Goal: Complete application form: Complete application form

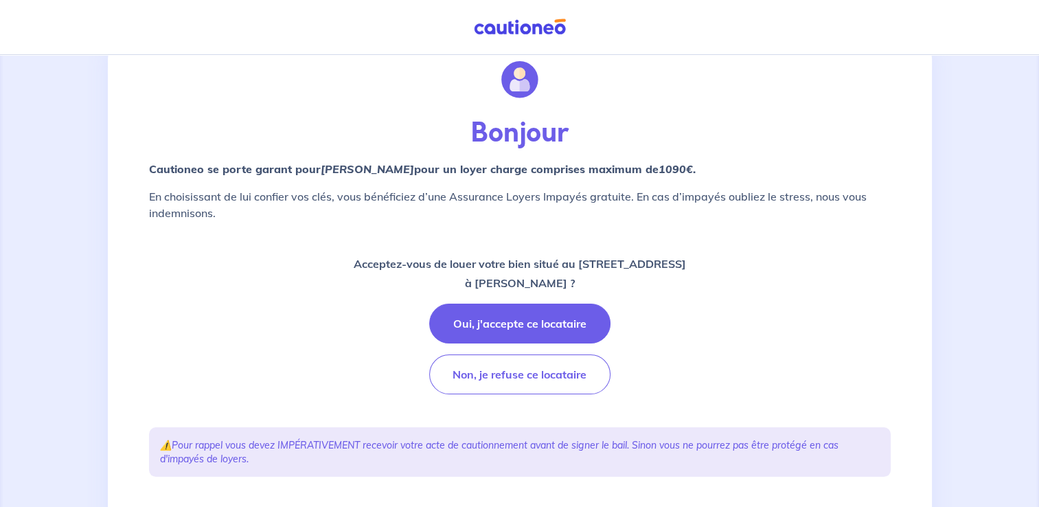
scroll to position [69, 0]
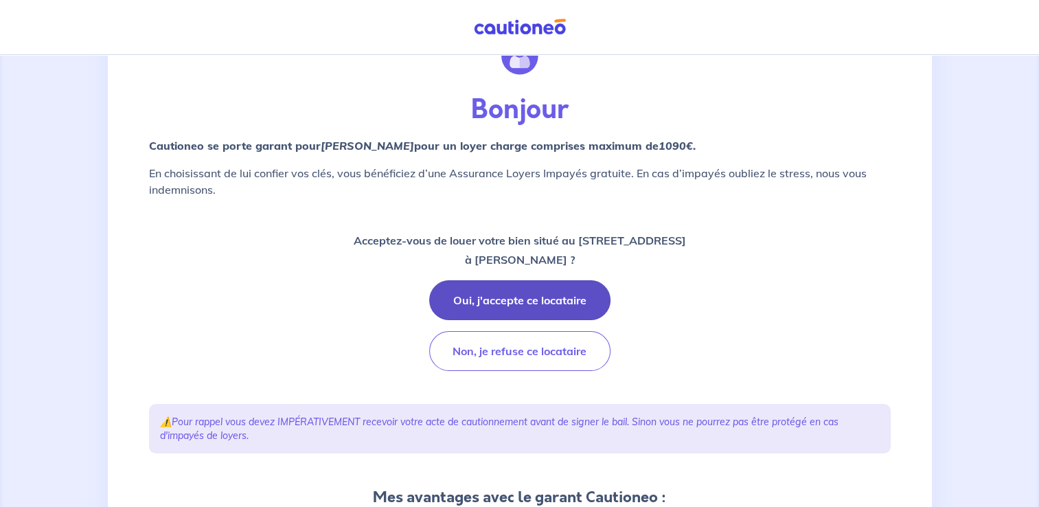
click at [513, 301] on button "Oui, j'accepte ce locataire" at bounding box center [519, 300] width 181 height 40
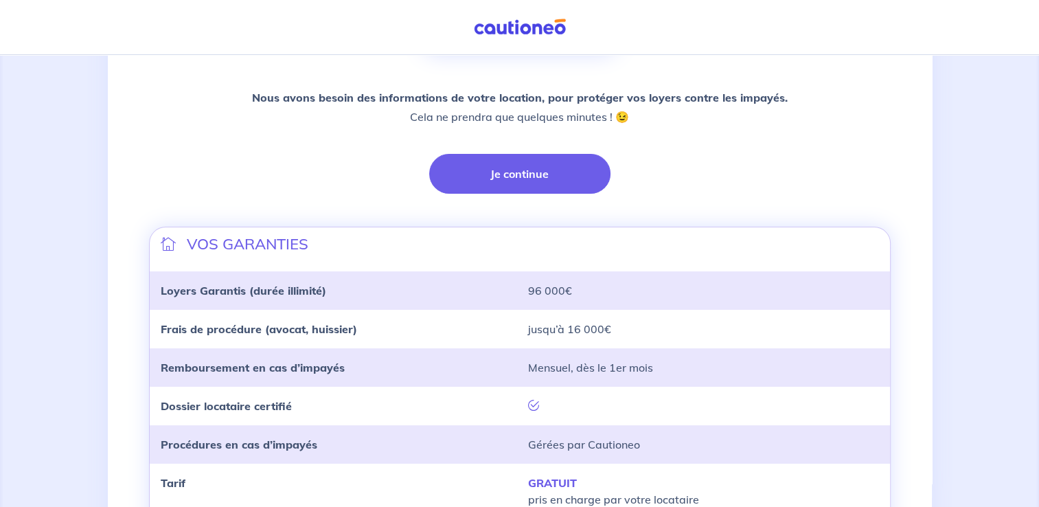
scroll to position [200, 0]
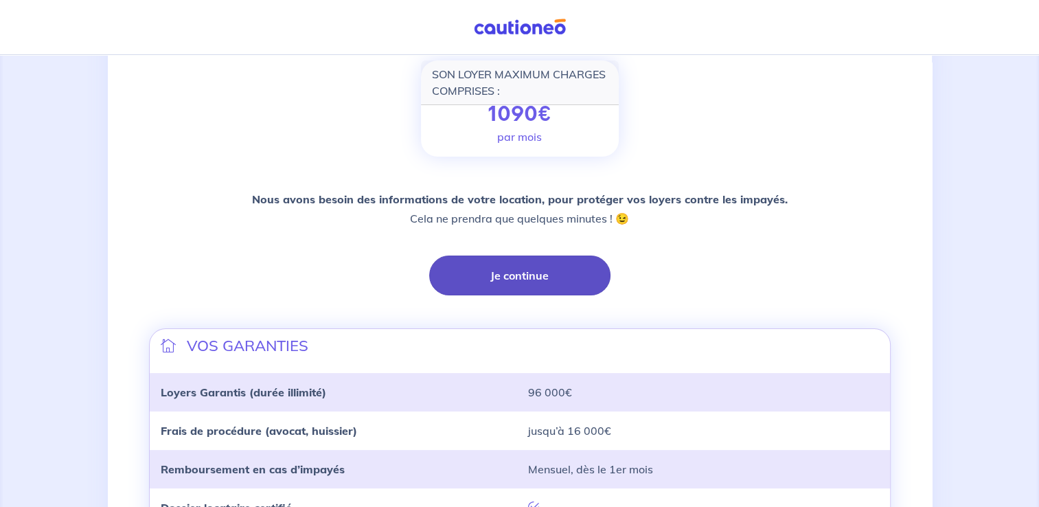
click at [528, 273] on button "Je continue" at bounding box center [519, 275] width 181 height 40
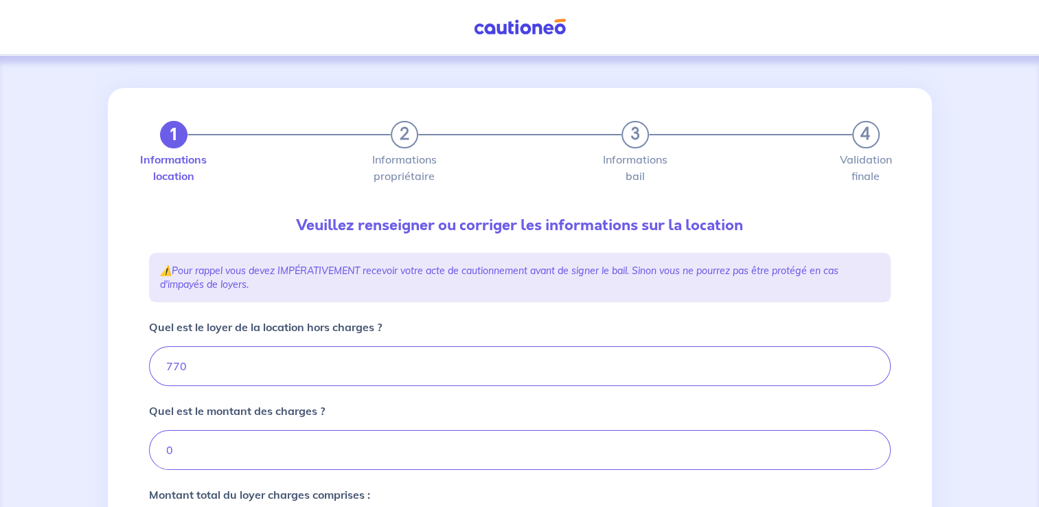
type input "770"
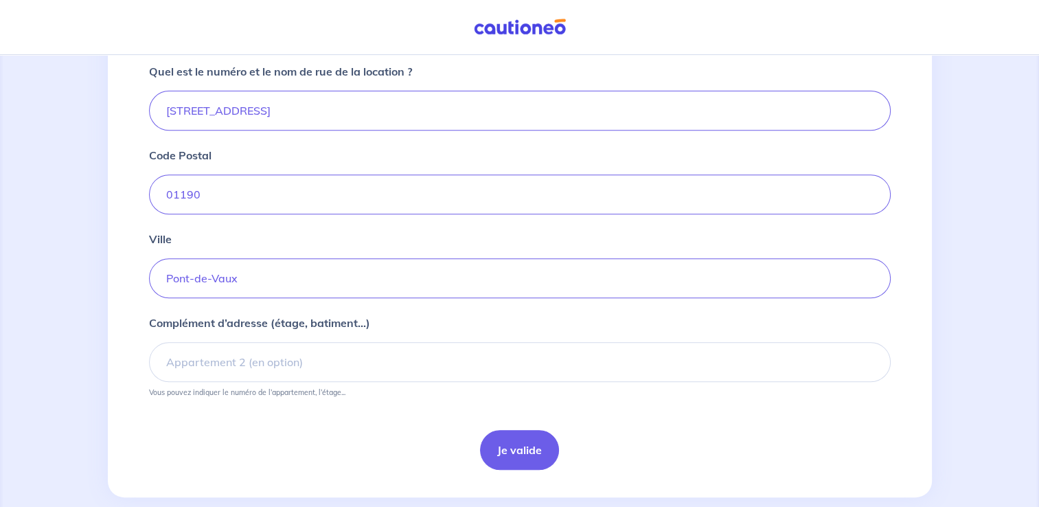
scroll to position [542, 0]
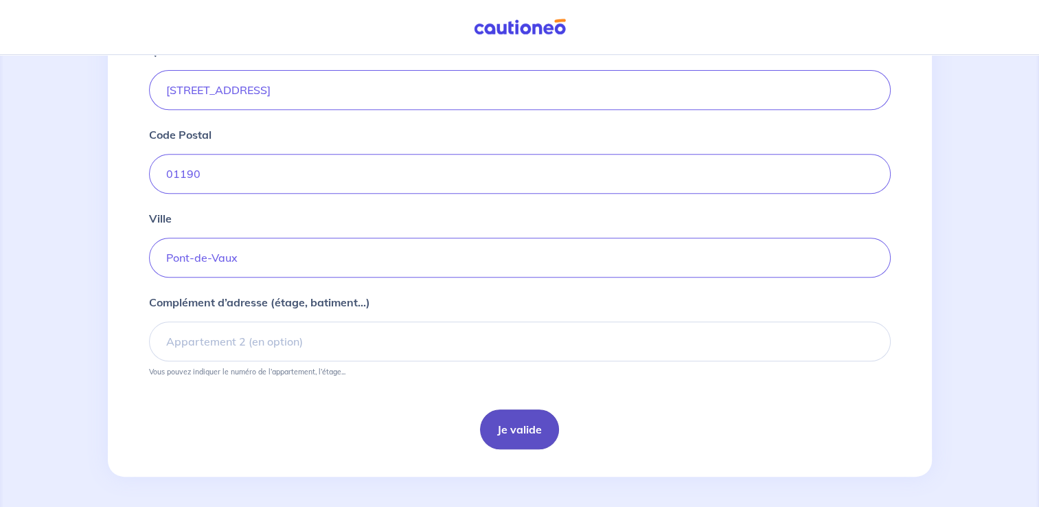
click at [513, 419] on button "Je valide" at bounding box center [519, 429] width 79 height 40
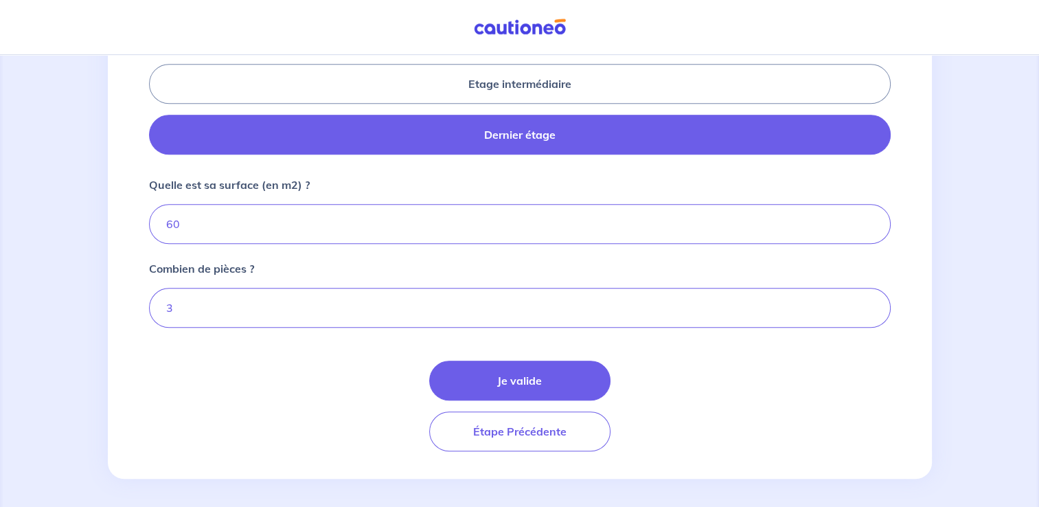
scroll to position [662, 0]
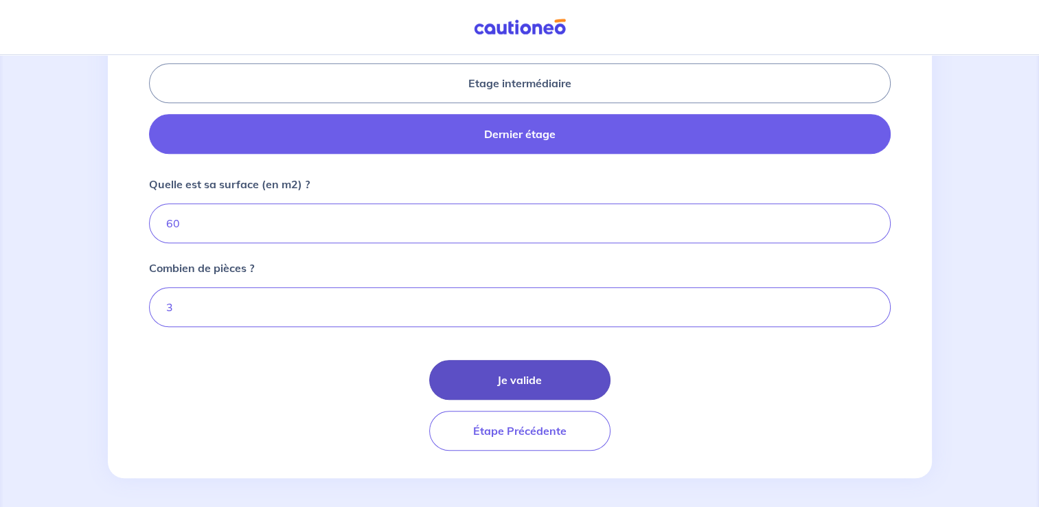
click at [505, 385] on button "Je valide" at bounding box center [519, 380] width 181 height 40
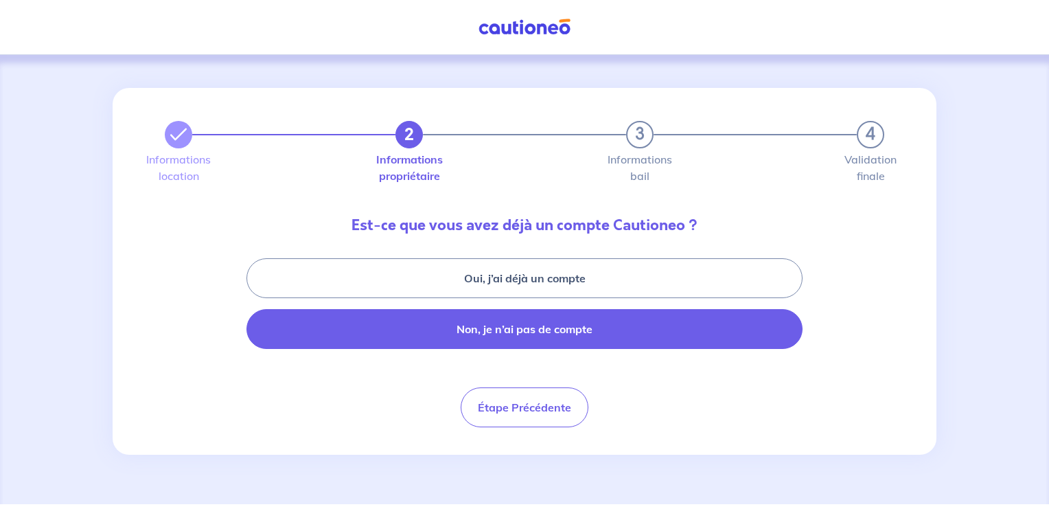
click at [470, 339] on button "Non, je n’ai pas de compte" at bounding box center [524, 329] width 556 height 40
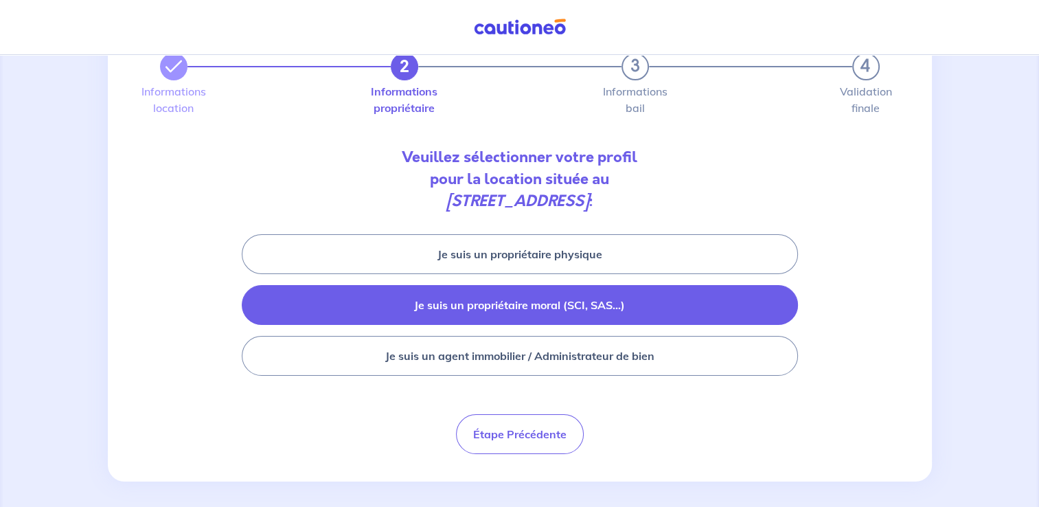
scroll to position [69, 0]
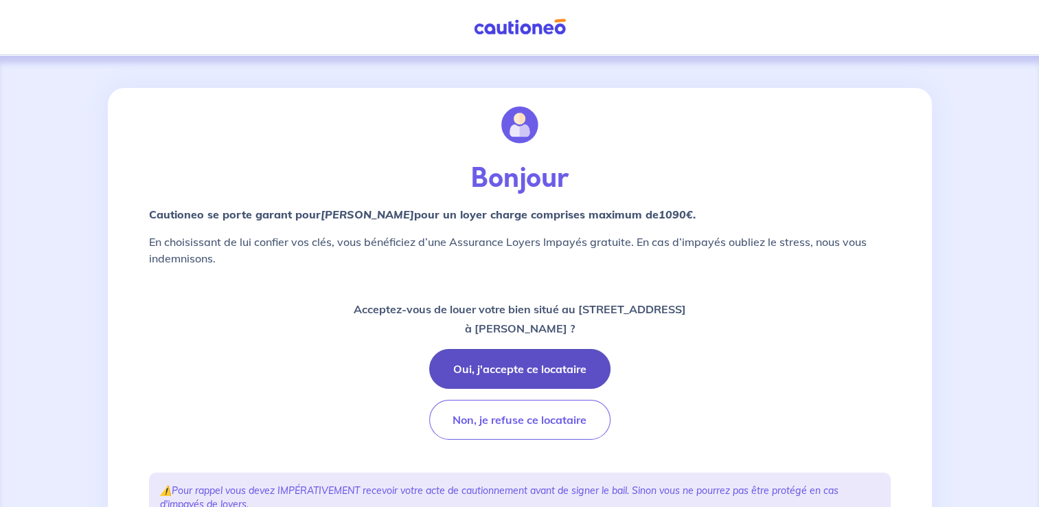
click at [557, 372] on button "Oui, j'accepte ce locataire" at bounding box center [519, 369] width 181 height 40
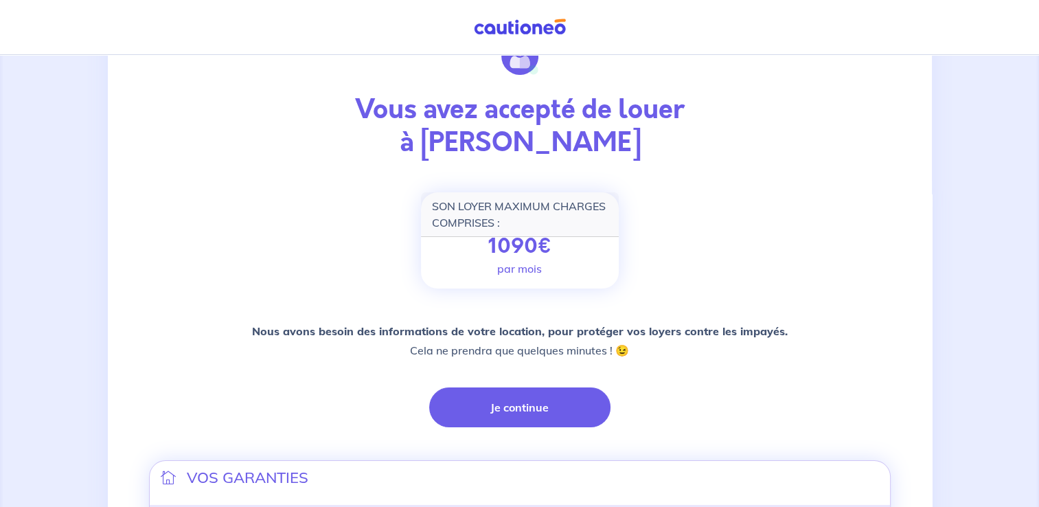
scroll to position [137, 0]
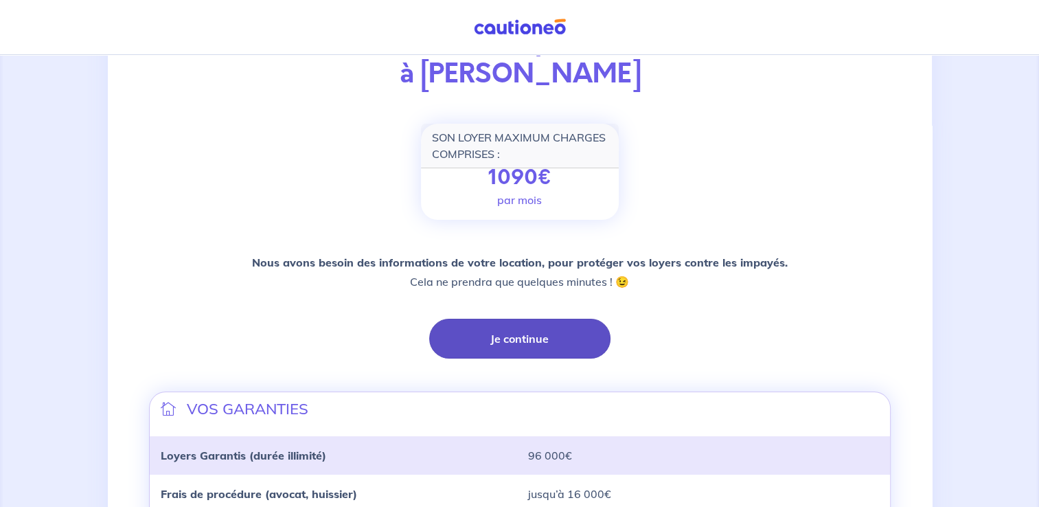
click at [566, 347] on button "Je continue" at bounding box center [519, 339] width 181 height 40
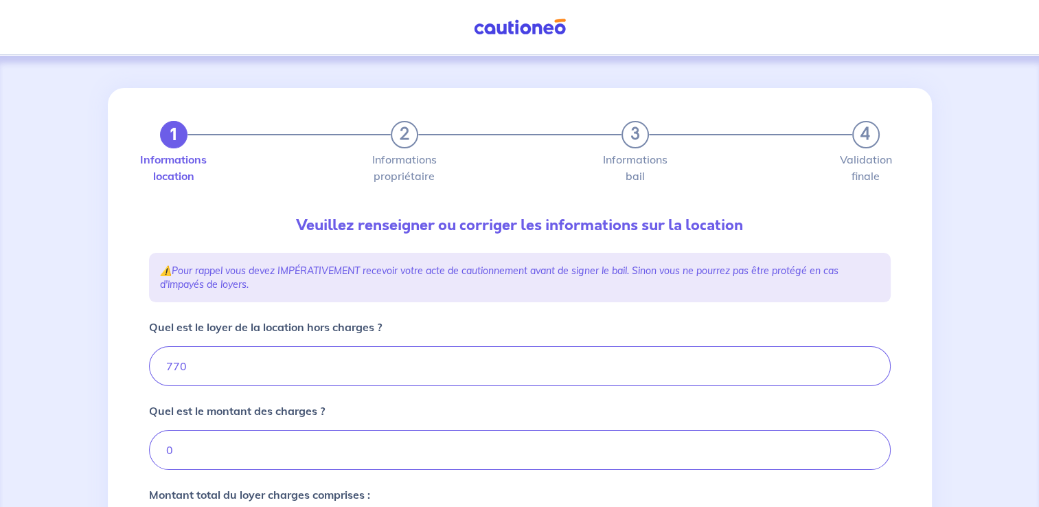
type input "770"
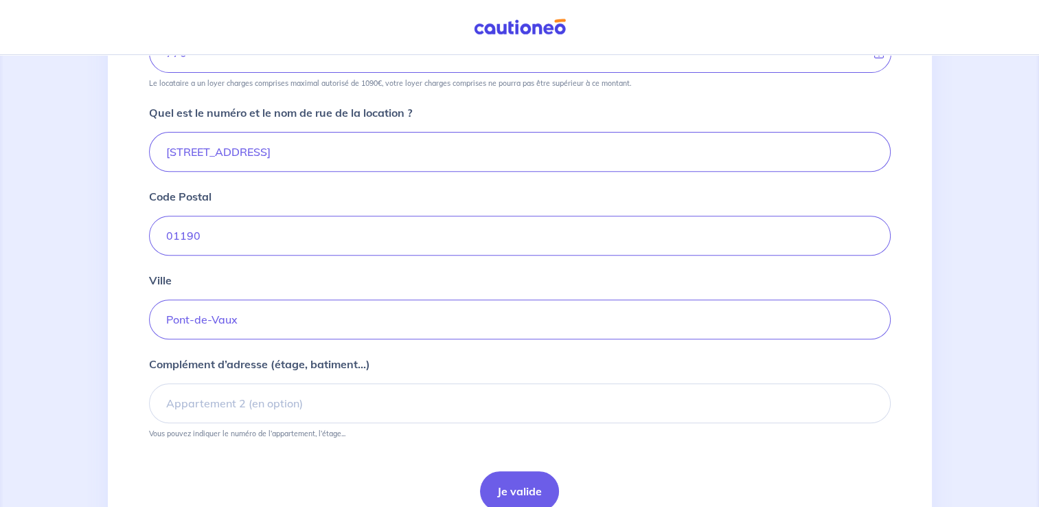
scroll to position [542, 0]
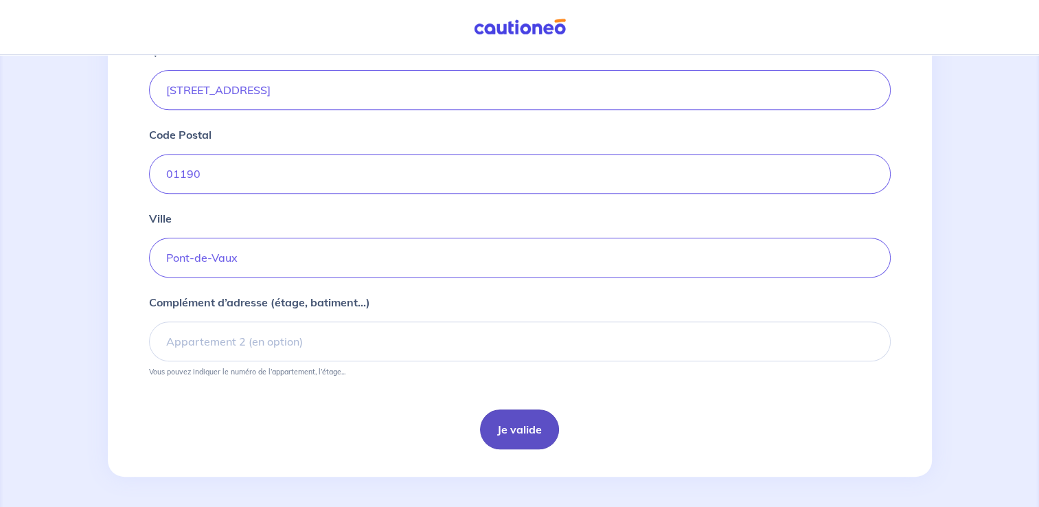
click at [516, 428] on button "Je valide" at bounding box center [519, 429] width 79 height 40
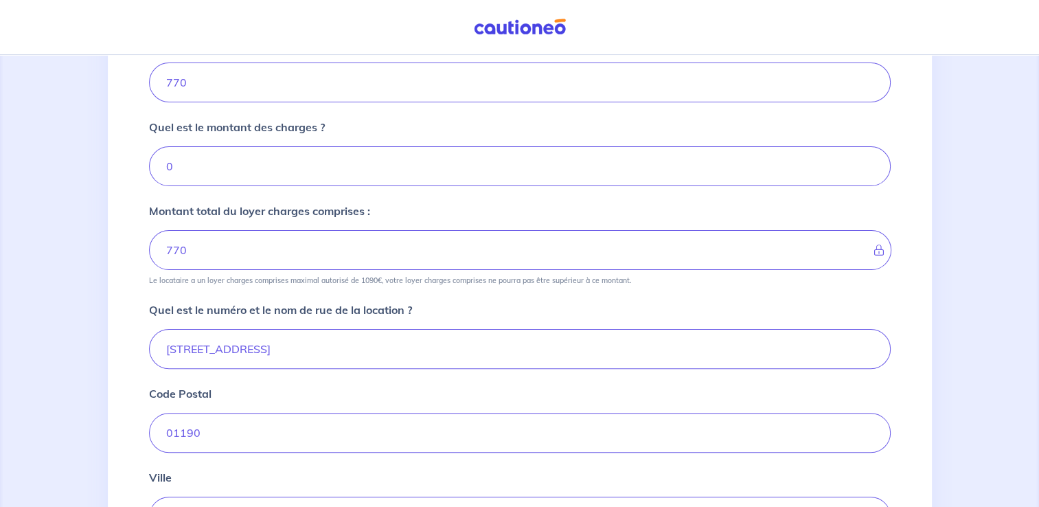
scroll to position [412, 0]
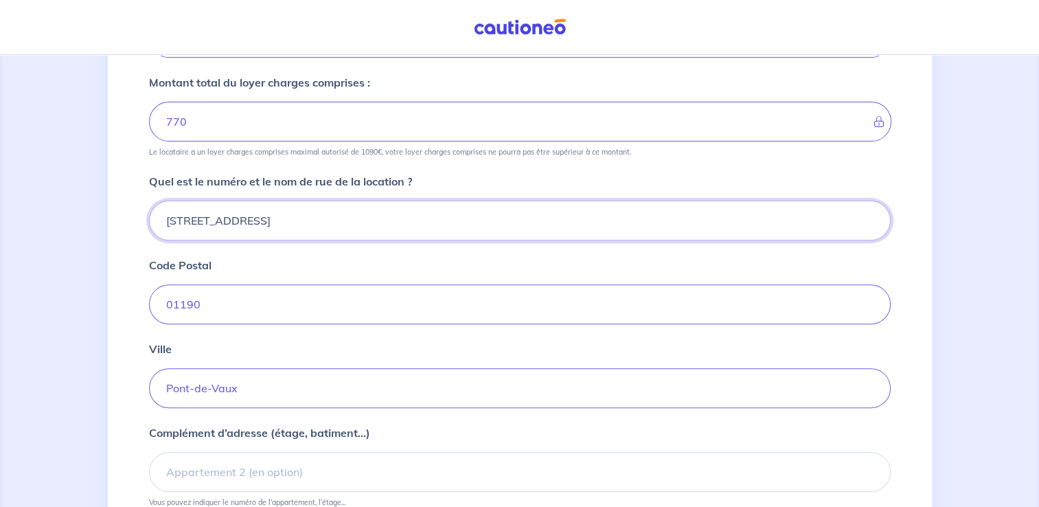
click at [188, 218] on input "[STREET_ADDRESS]" at bounding box center [519, 220] width 741 height 40
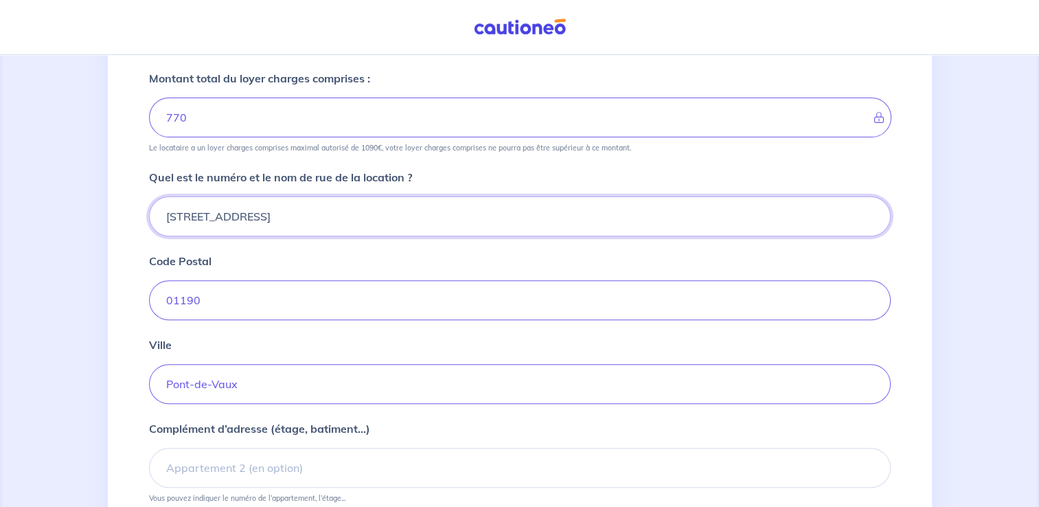
scroll to position [542, 0]
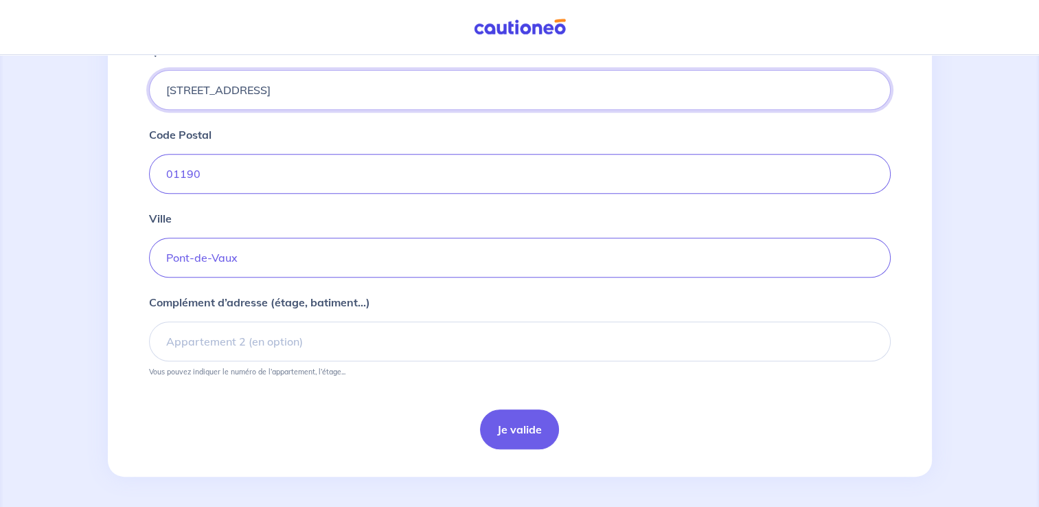
type input "[STREET_ADDRESS]"
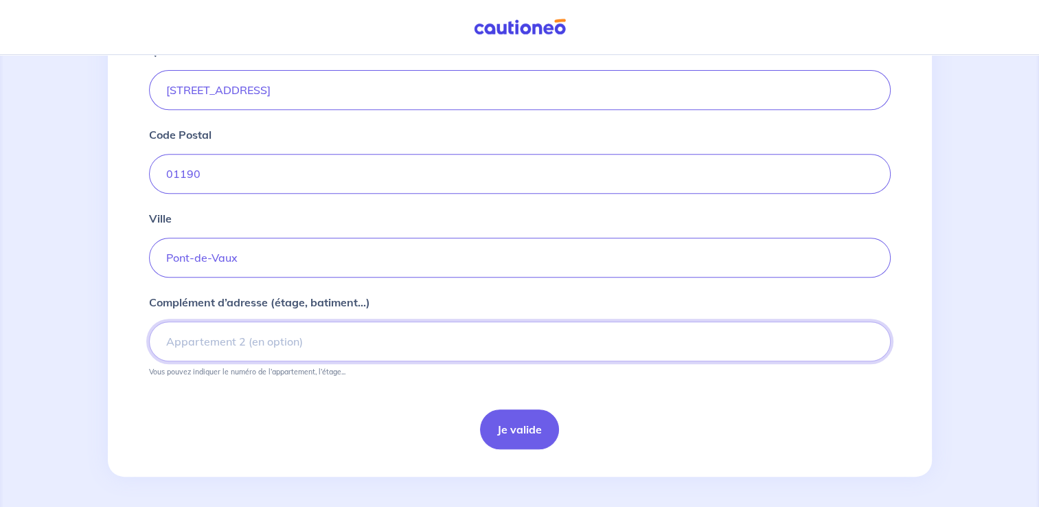
click at [237, 345] on input "Complément d’adresse (étage, batiment...)" at bounding box center [519, 341] width 741 height 40
type input "Lot 12"
click at [494, 435] on button "Je valide" at bounding box center [519, 429] width 79 height 40
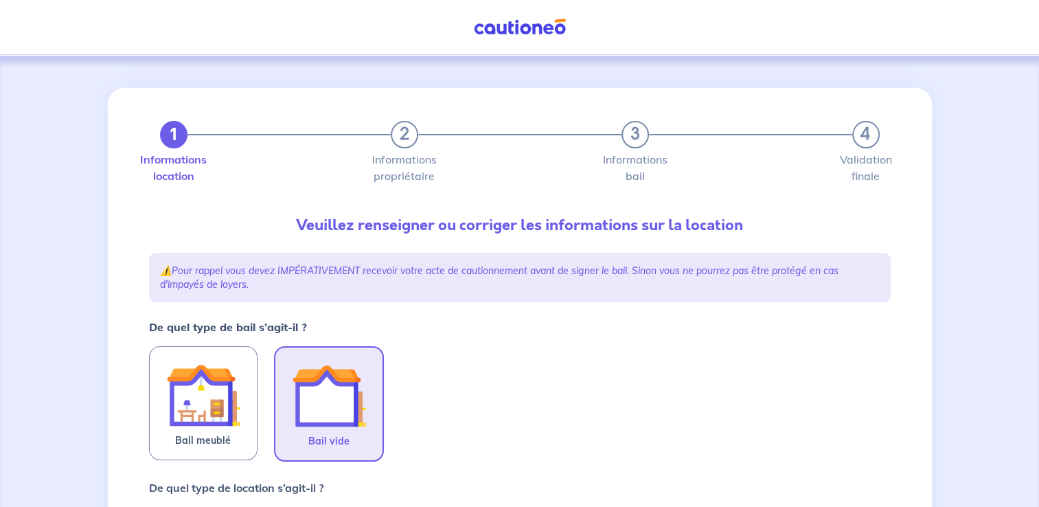
scroll to position [137, 0]
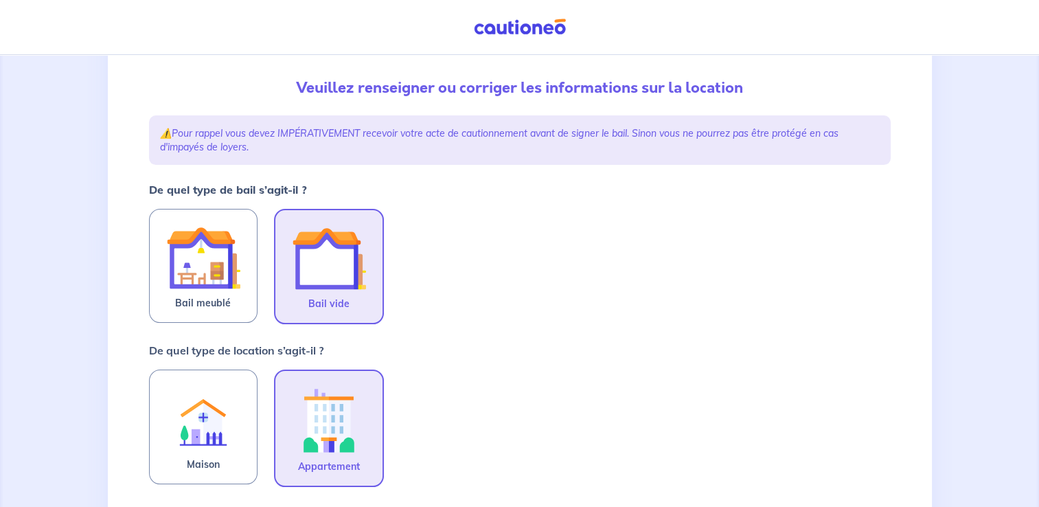
click at [349, 286] on img at bounding box center [329, 258] width 74 height 74
click at [0, 0] on input "Bail vide" at bounding box center [0, 0] width 0 height 0
click at [360, 418] on img at bounding box center [329, 420] width 74 height 76
click at [0, 0] on input "Appartement" at bounding box center [0, 0] width 0 height 0
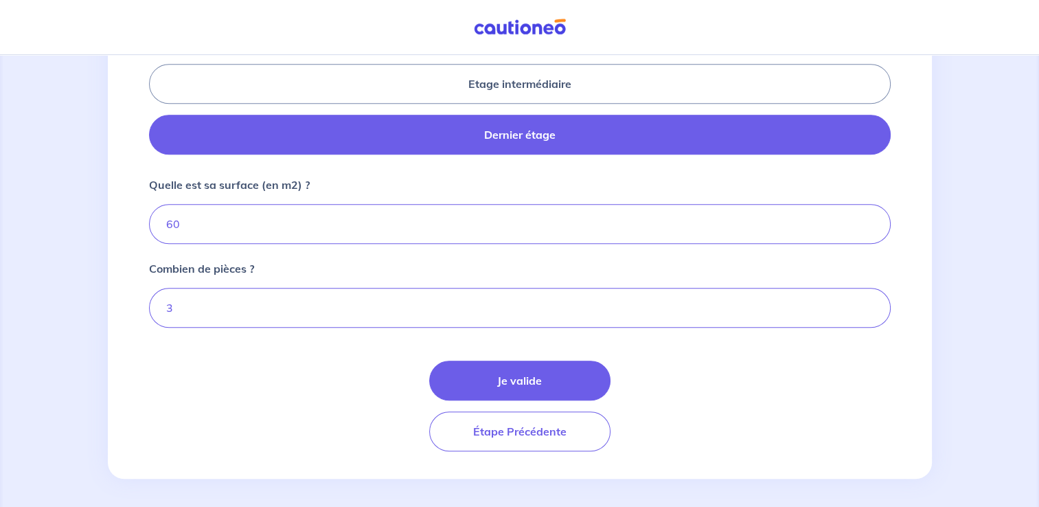
scroll to position [662, 0]
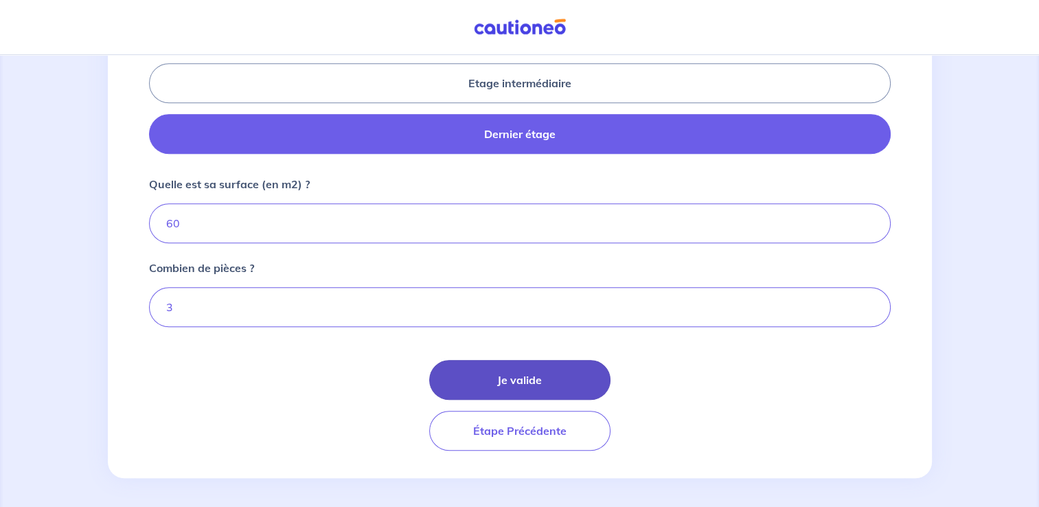
click at [502, 378] on button "Je valide" at bounding box center [519, 380] width 181 height 40
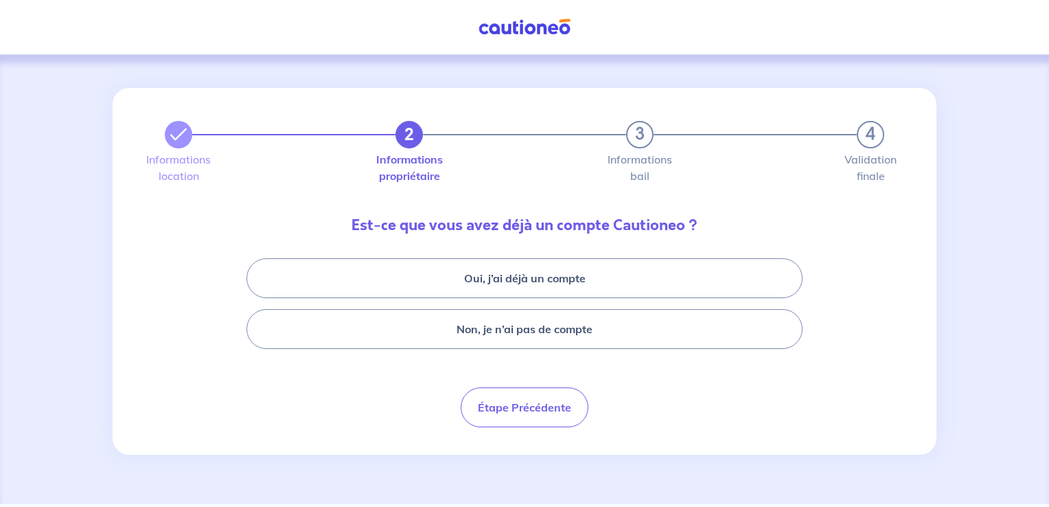
drag, startPoint x: 503, startPoint y: 344, endPoint x: 494, endPoint y: 351, distance: 12.2
click at [504, 344] on button "Non, je n’ai pas de compte" at bounding box center [524, 329] width 556 height 40
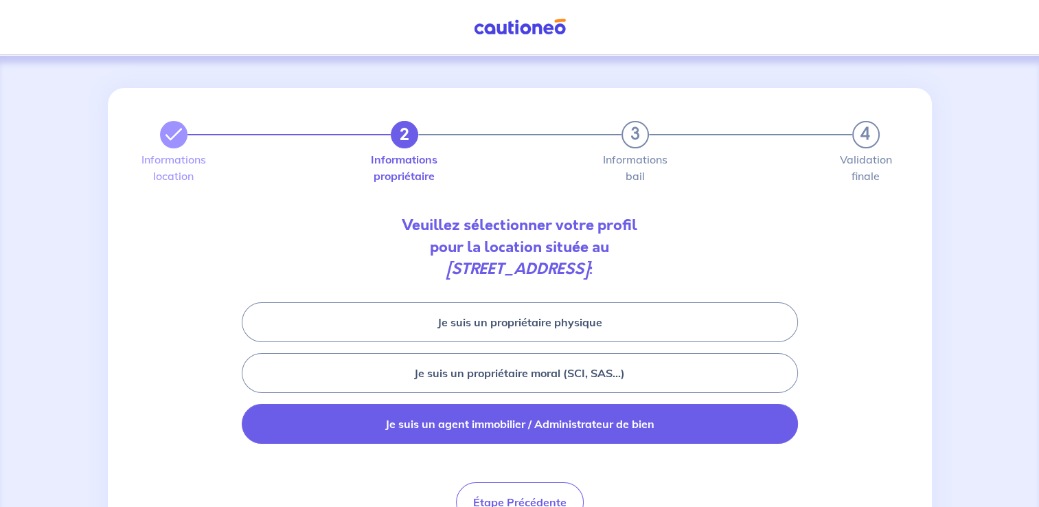
scroll to position [69, 0]
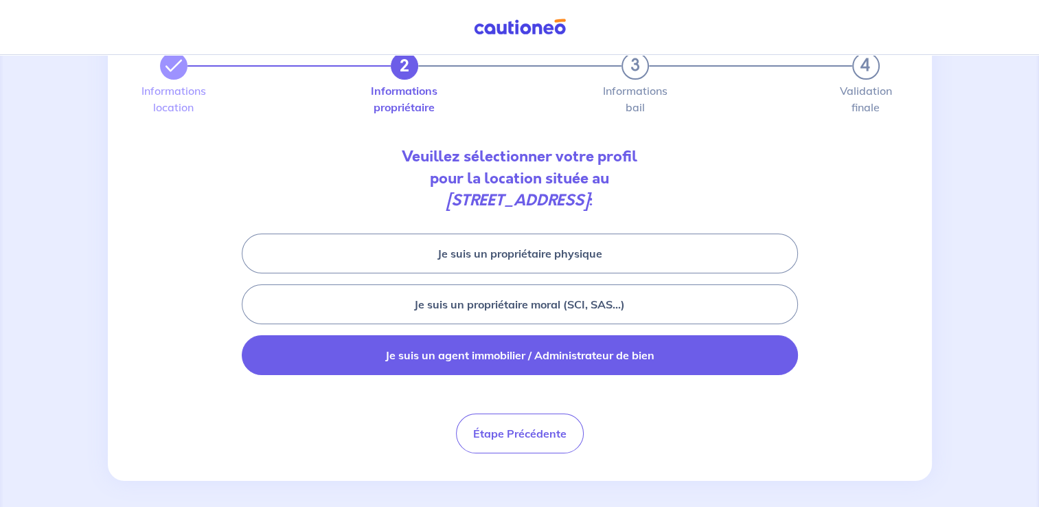
click at [463, 363] on button "Je suis un agent immobilier / Administrateur de bien" at bounding box center [520, 355] width 556 height 40
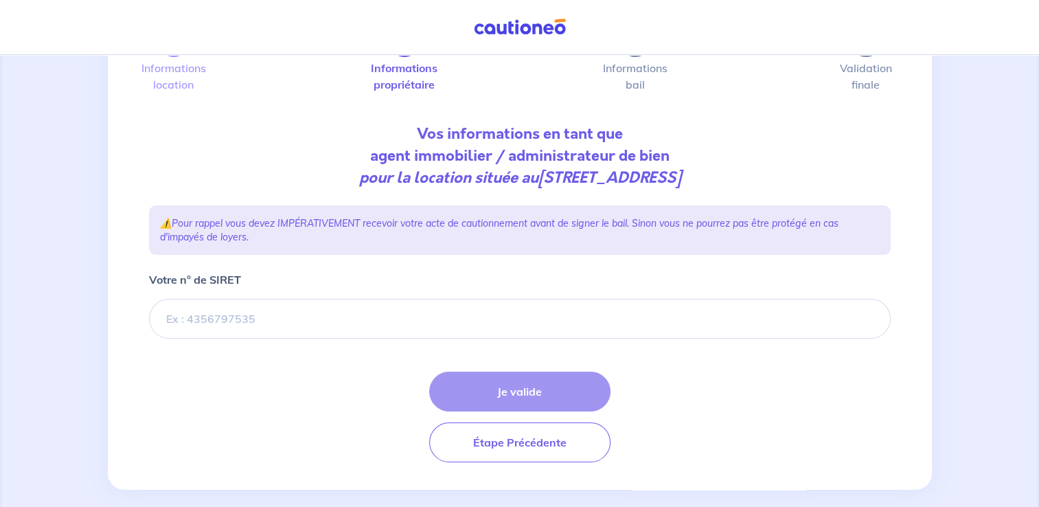
scroll to position [106, 0]
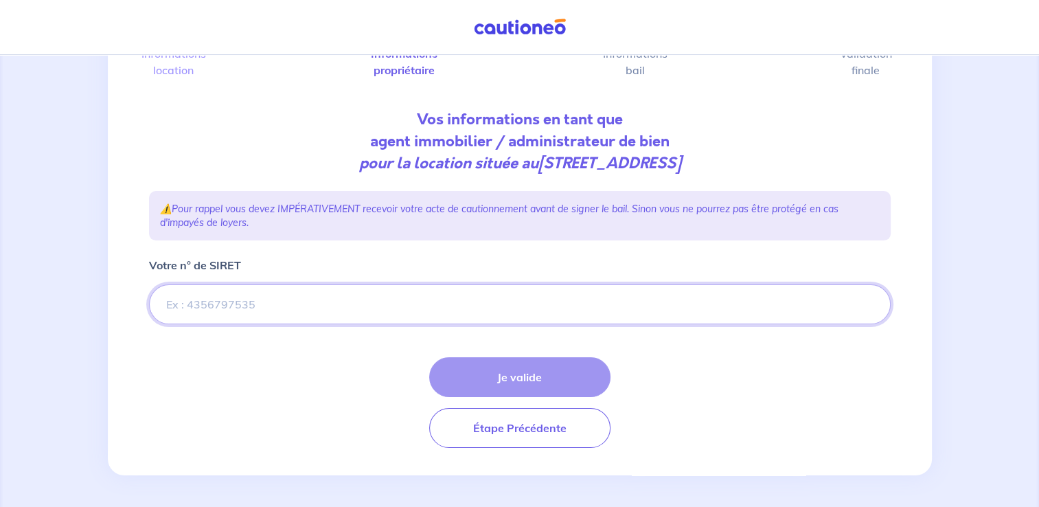
paste input "948 810 908 00012"
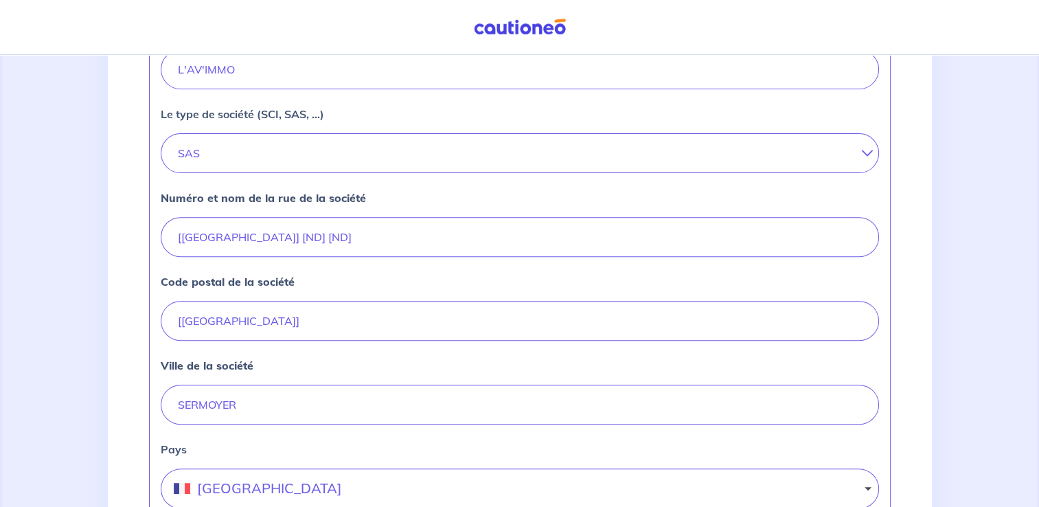
scroll to position [449, 0]
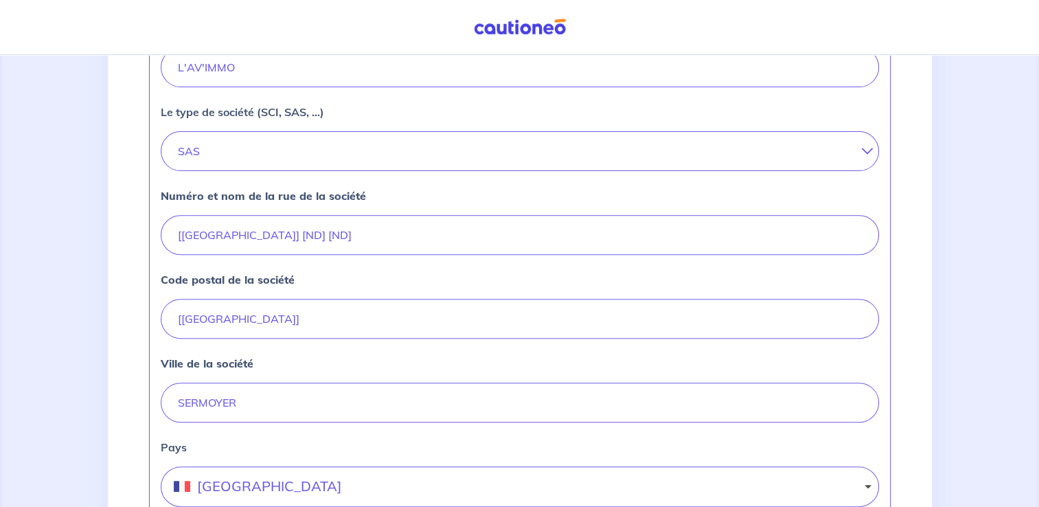
type input "948 810 908 00012"
drag, startPoint x: 286, startPoint y: 232, endPoint x: 170, endPoint y: 268, distance: 122.0
click at [164, 244] on input "[[GEOGRAPHIC_DATA]] [ND] [ND]" at bounding box center [520, 235] width 718 height 40
type input "460 Route de [GEOGRAPHIC_DATA]"
click at [259, 322] on input "[[GEOGRAPHIC_DATA]]" at bounding box center [520, 319] width 718 height 40
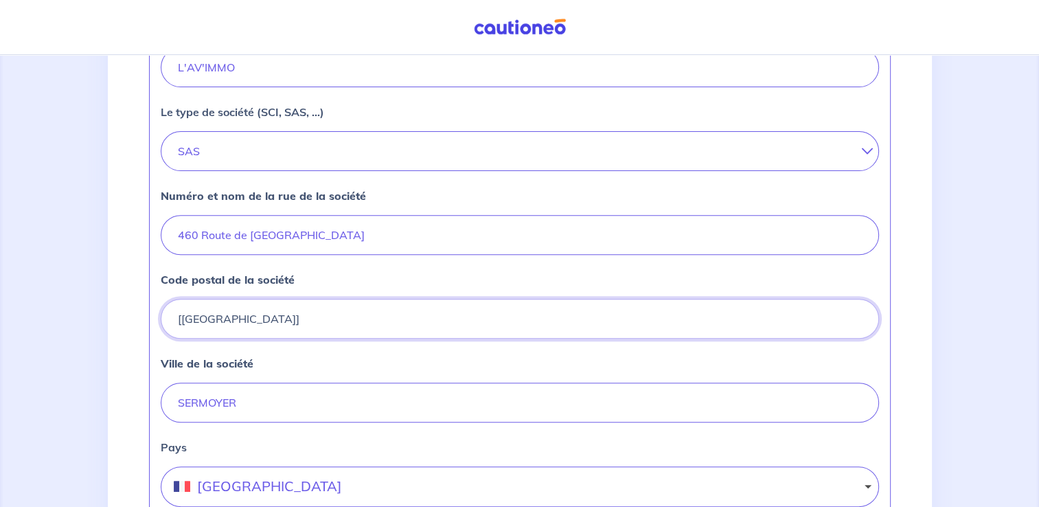
drag, startPoint x: 227, startPoint y: 318, endPoint x: 163, endPoint y: 314, distance: 64.6
click at [163, 314] on input "[[GEOGRAPHIC_DATA]]" at bounding box center [520, 319] width 718 height 40
type input "01190"
click at [152, 415] on div "Le nom de la société L'AV'IMMO Le type de société (SCI, SAS, ...) SAS SARL EURL…" at bounding box center [519, 260] width 741 height 537
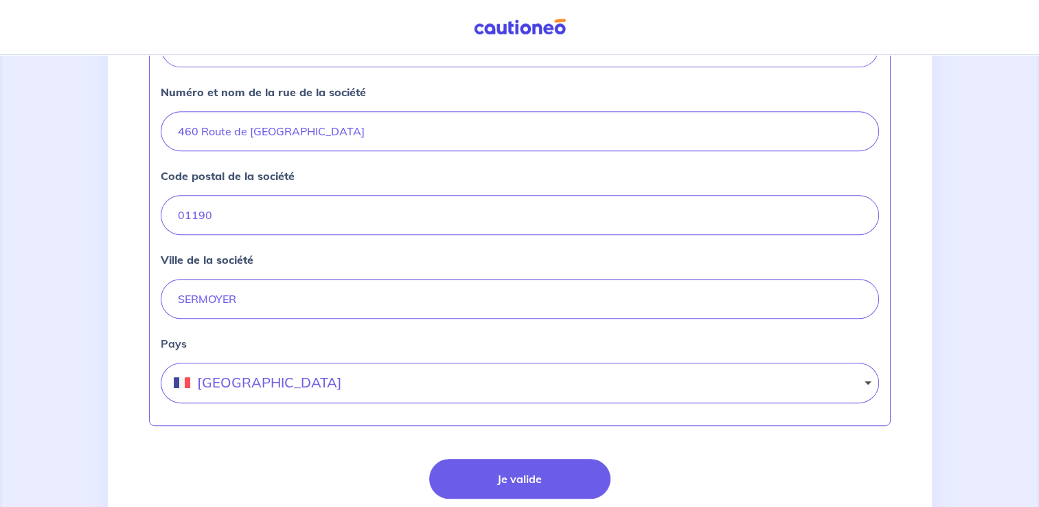
scroll to position [586, 0]
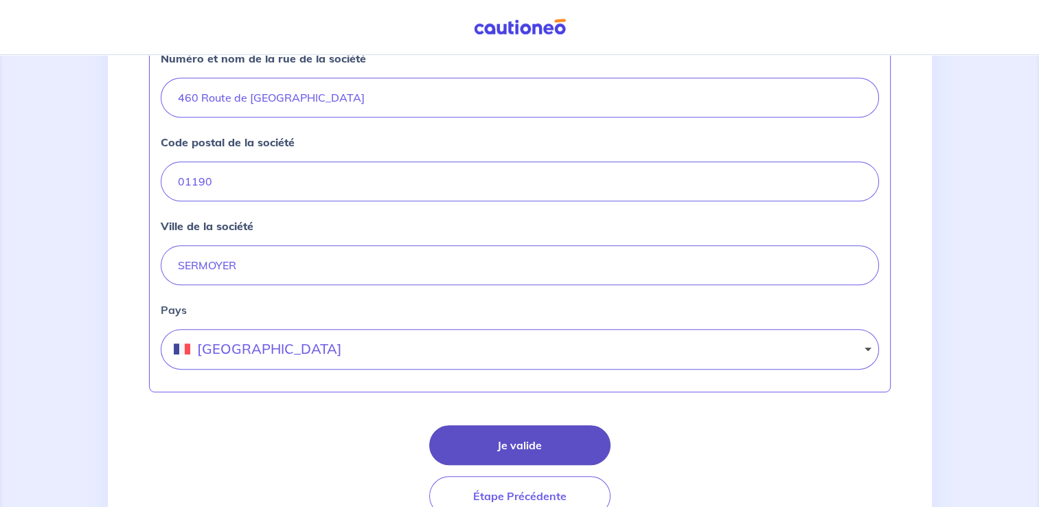
click at [488, 443] on button "Je valide" at bounding box center [519, 445] width 181 height 40
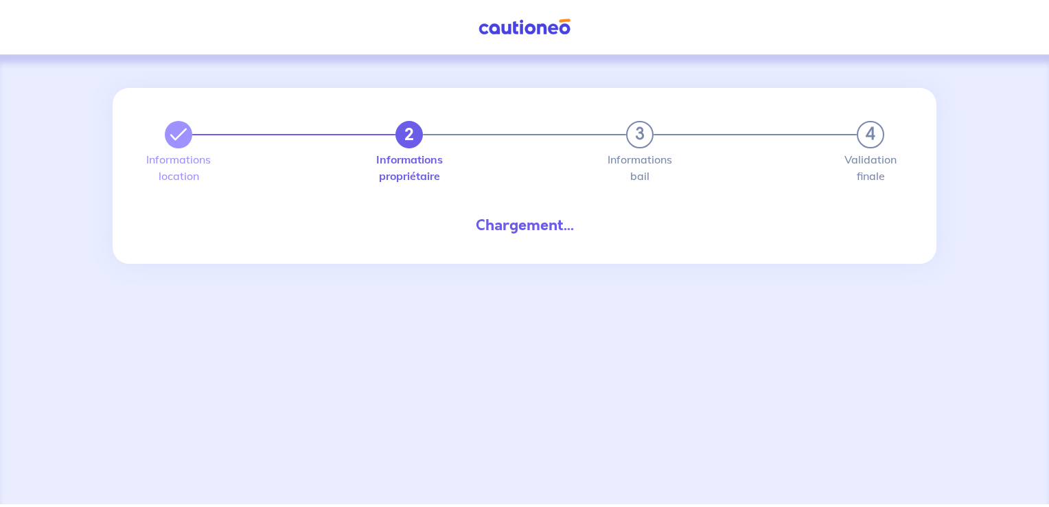
select select "FR"
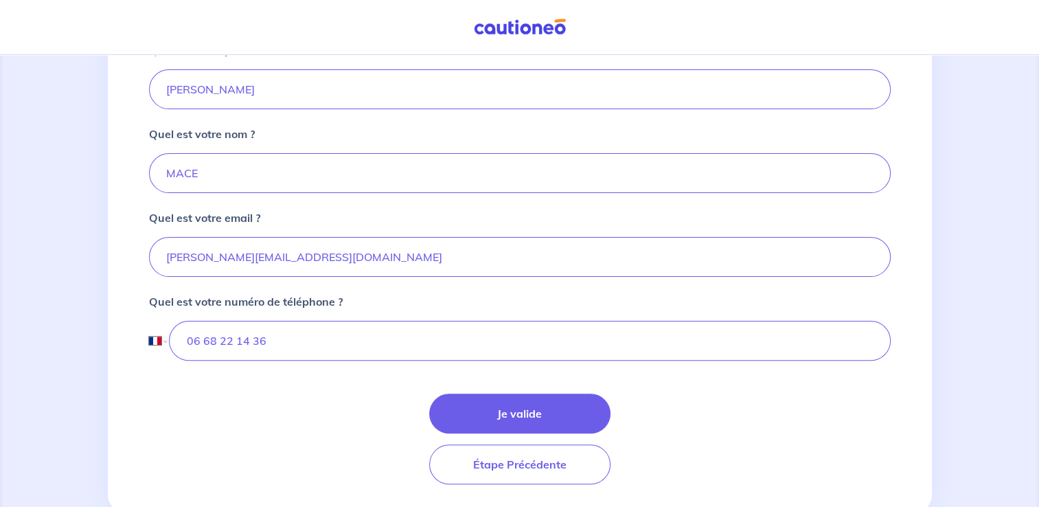
scroll to position [343, 0]
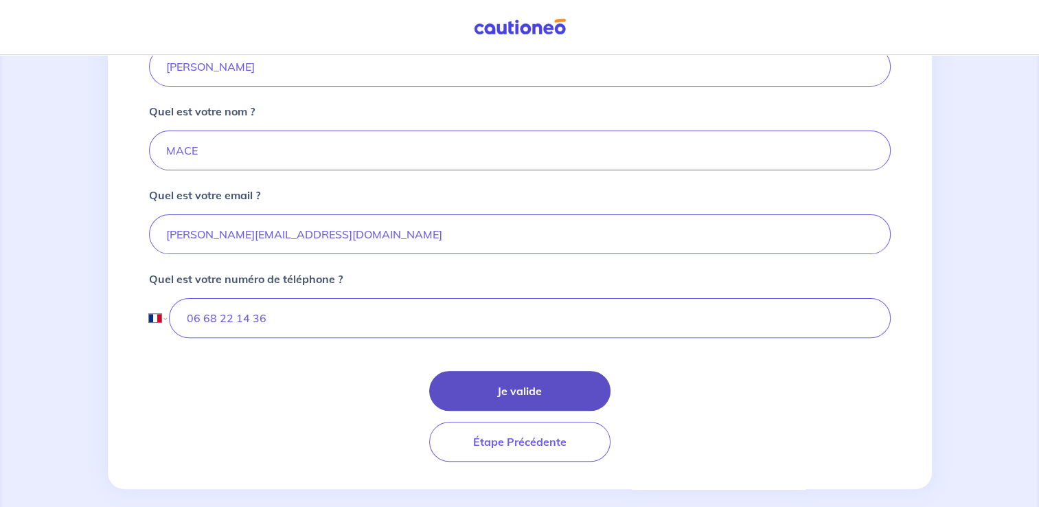
click at [508, 386] on button "Je valide" at bounding box center [519, 391] width 181 height 40
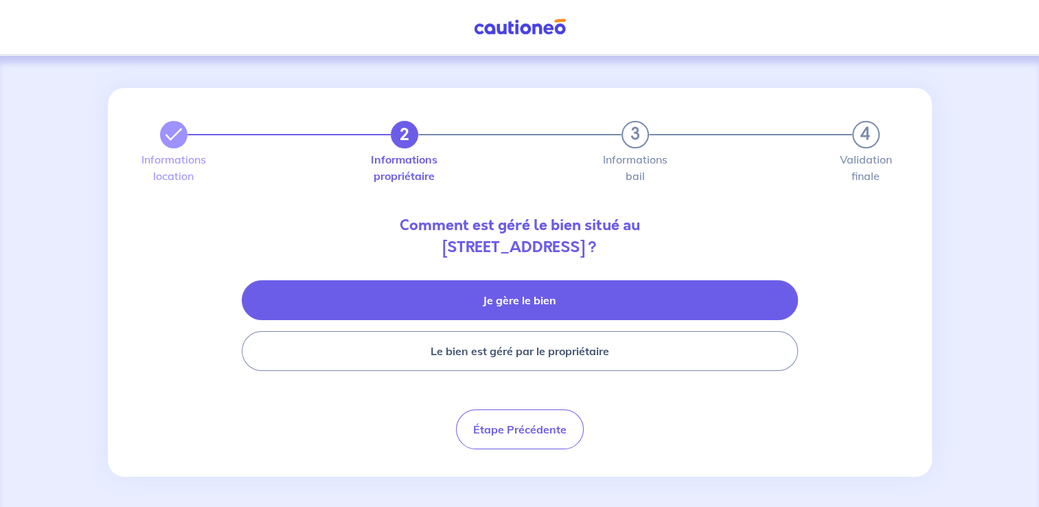
click at [533, 303] on button "Je gère le bien" at bounding box center [520, 300] width 556 height 40
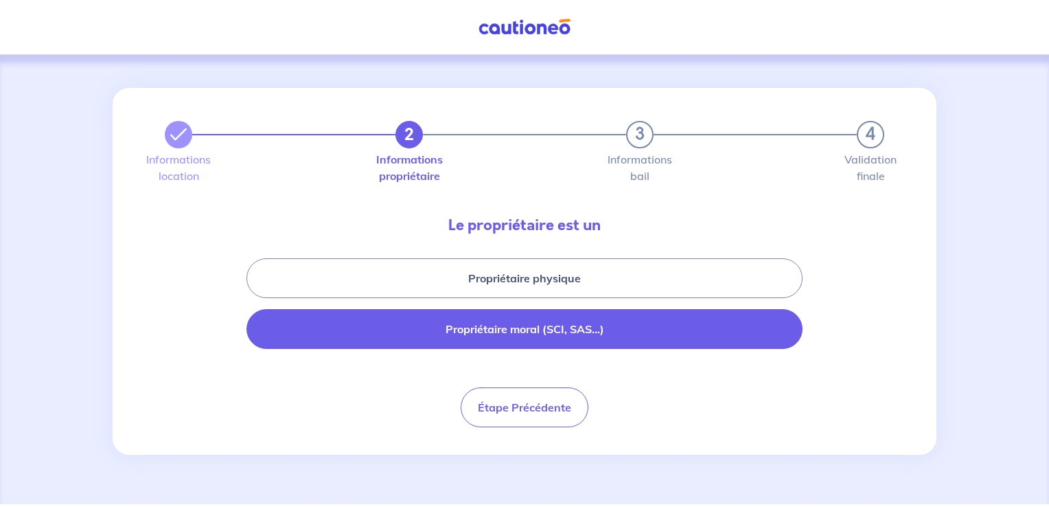
click at [513, 334] on button "Propriétaire moral (SCI, SAS...)" at bounding box center [524, 329] width 556 height 40
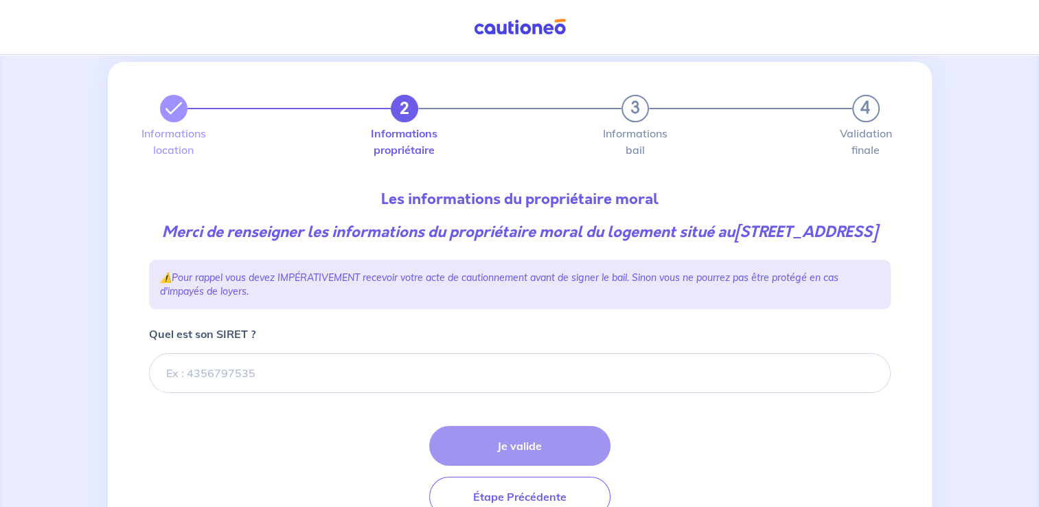
scroll to position [69, 0]
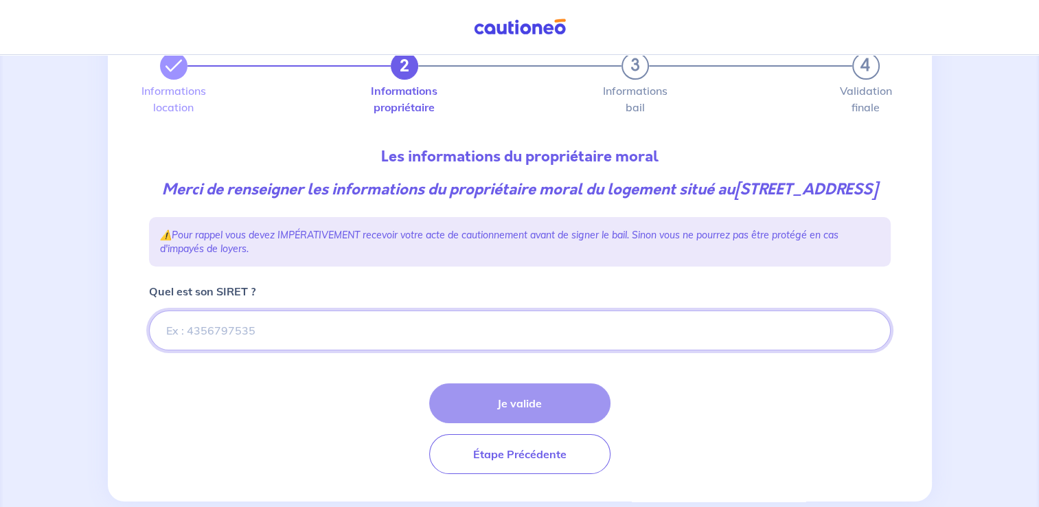
paste input "84459070300014"
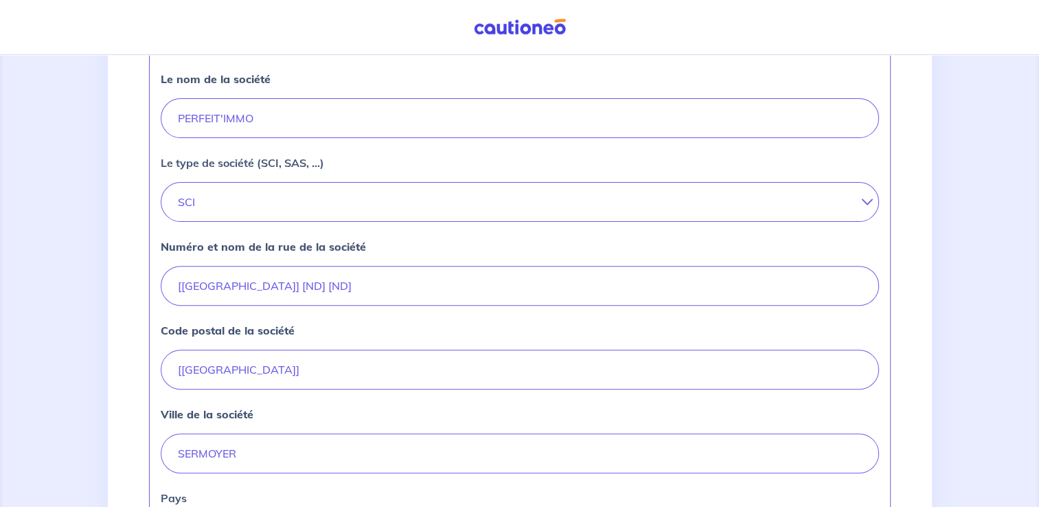
scroll to position [412, 0]
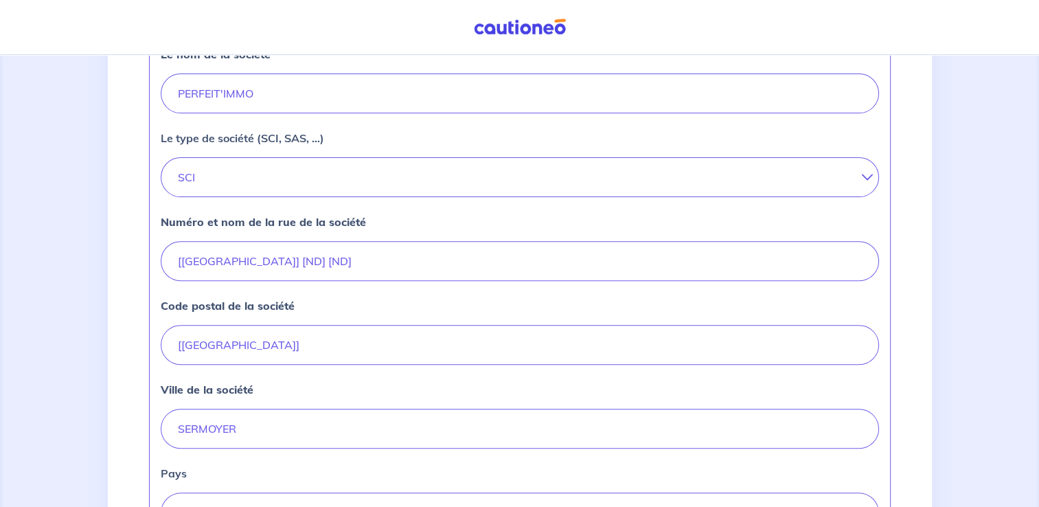
type input "84459070300014"
drag, startPoint x: 274, startPoint y: 286, endPoint x: 152, endPoint y: 286, distance: 121.5
click at [153, 286] on div "Le nom de la société PERFEIT'IMMO Le type de société (SCI, SAS, ...) SCI SARL E…" at bounding box center [519, 286] width 741 height 537
type input "460 Route de [GEOGRAPHIC_DATA]"
drag, startPoint x: 209, startPoint y: 364, endPoint x: 162, endPoint y: 362, distance: 46.7
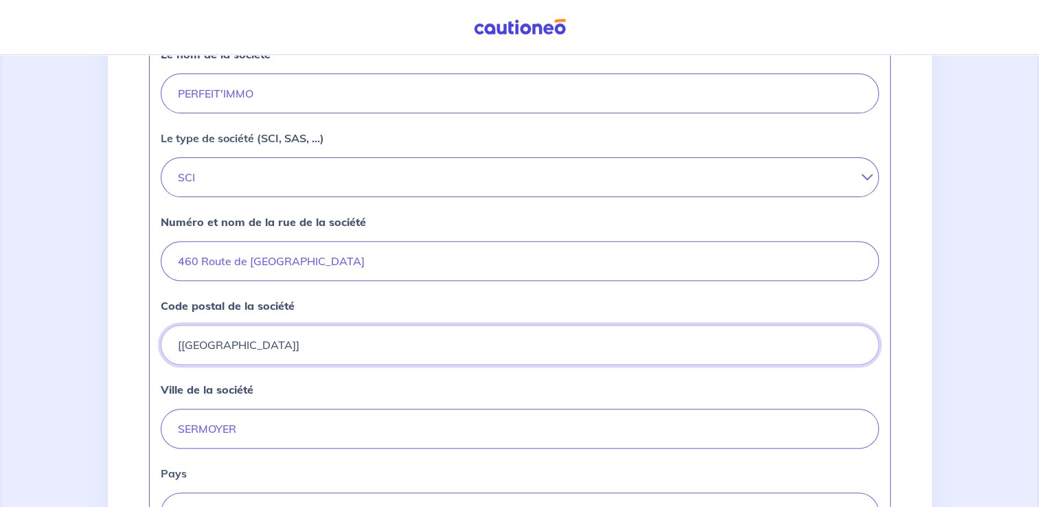
click at [163, 362] on input "[[GEOGRAPHIC_DATA]]" at bounding box center [520, 345] width 718 height 40
type input "01190"
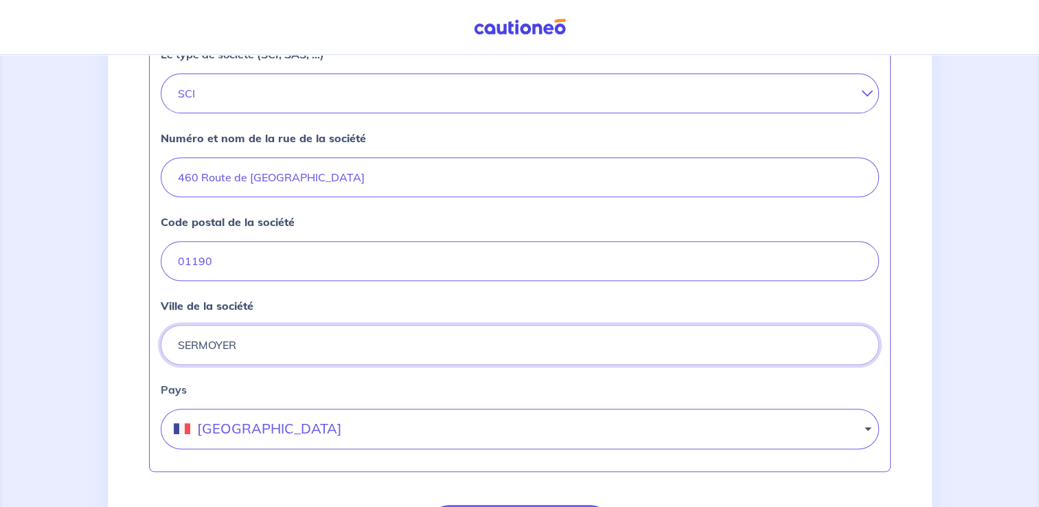
scroll to position [618, 0]
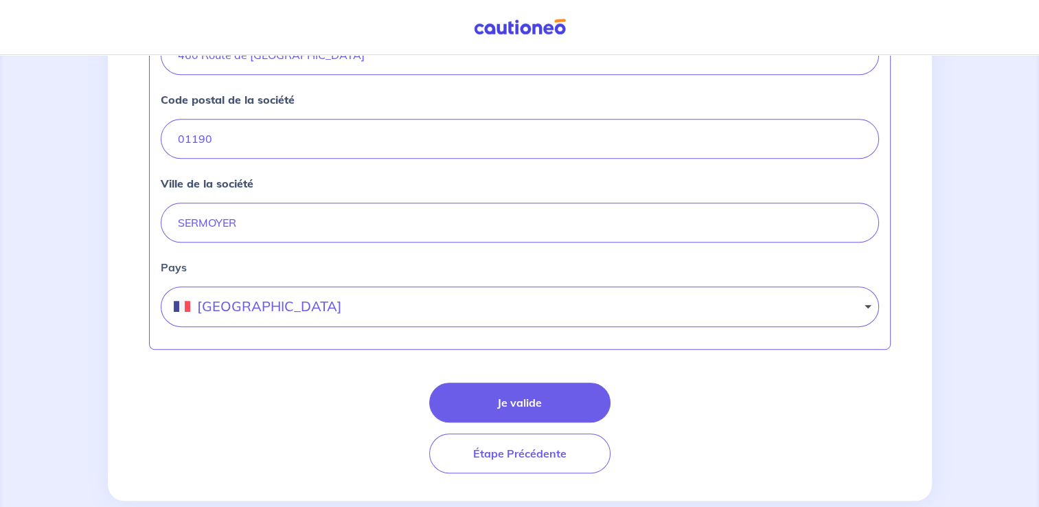
click at [336, 393] on form "Quel est son SIRET ? Le nom de la société PERFEIT'IMMO Le type de société (SCI,…" at bounding box center [519, 103] width 741 height 739
click at [510, 422] on button "Je valide" at bounding box center [519, 402] width 181 height 40
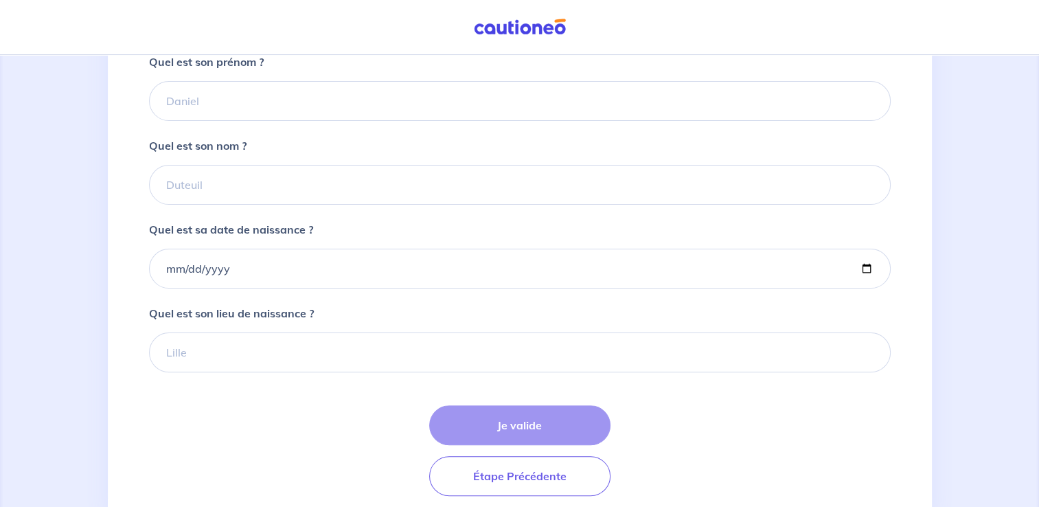
scroll to position [367, 0]
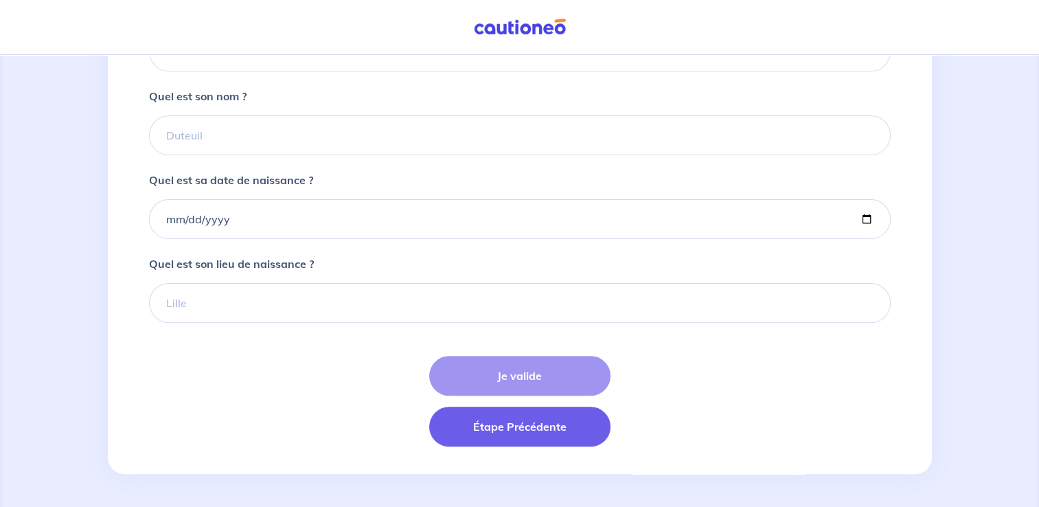
click at [511, 436] on button "Étape Précédente" at bounding box center [519, 426] width 181 height 40
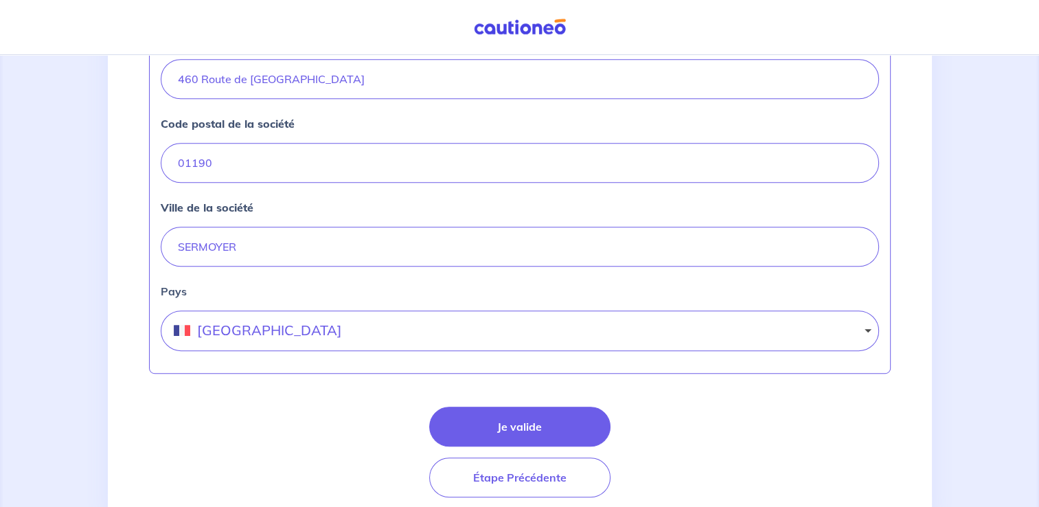
scroll to position [618, 0]
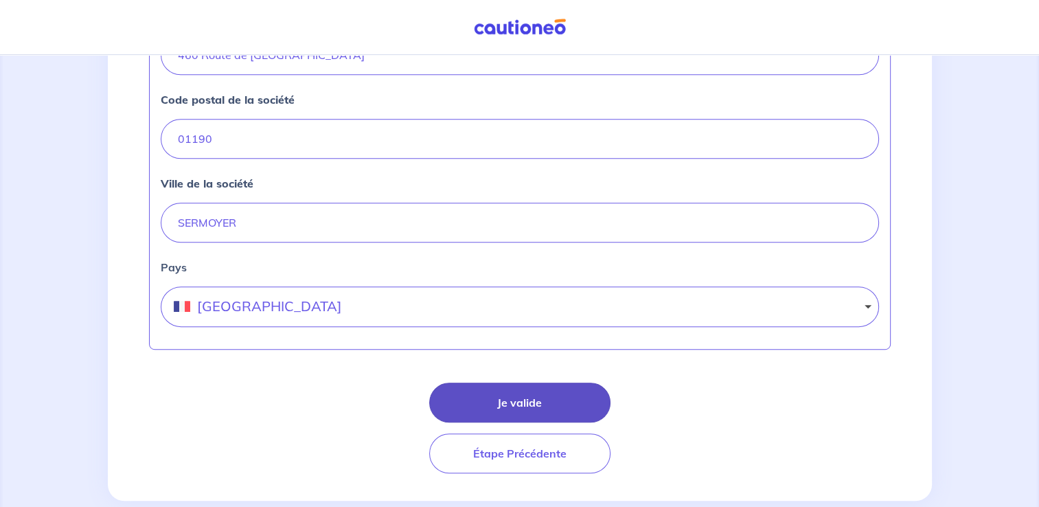
click at [482, 422] on button "Je valide" at bounding box center [519, 402] width 181 height 40
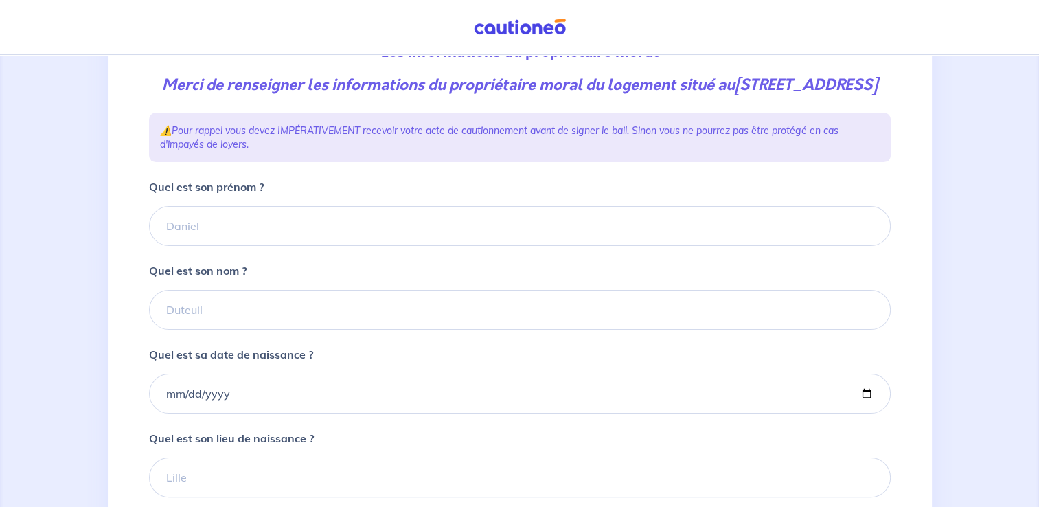
scroll to position [206, 0]
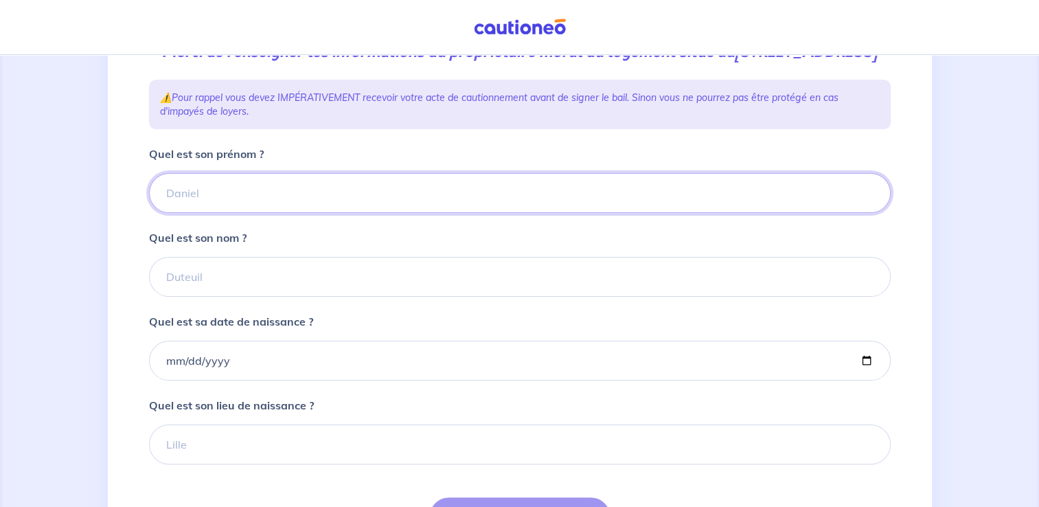
click at [273, 213] on input "Quel est son prénom ?" at bounding box center [519, 193] width 741 height 40
type input "[PERSON_NAME]"
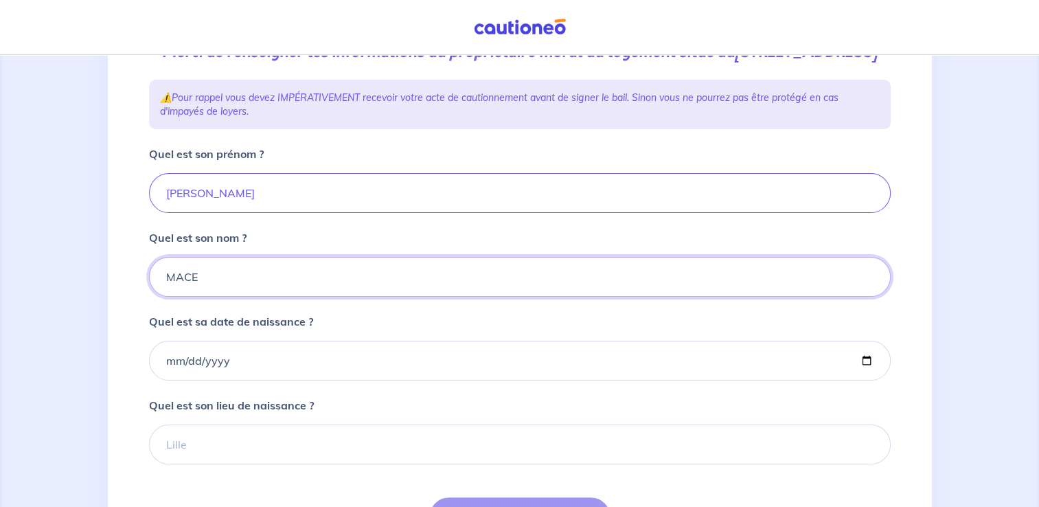
type input "MACE"
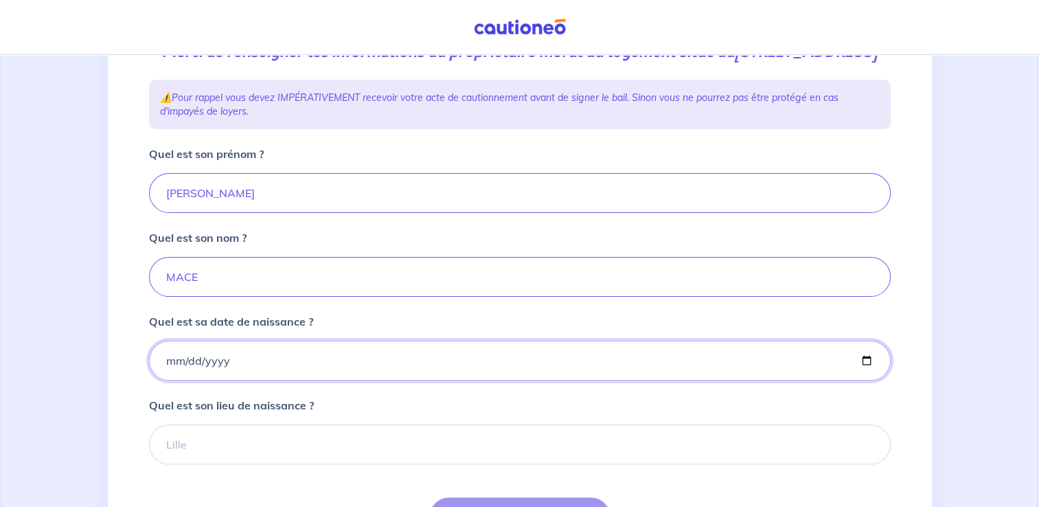
click at [191, 380] on input "Quel est sa date de naissance ?" at bounding box center [519, 360] width 741 height 40
click at [170, 380] on input "Quel est sa date de naissance ?" at bounding box center [519, 360] width 741 height 40
type input "0002-07-26"
type input "[DATE]"
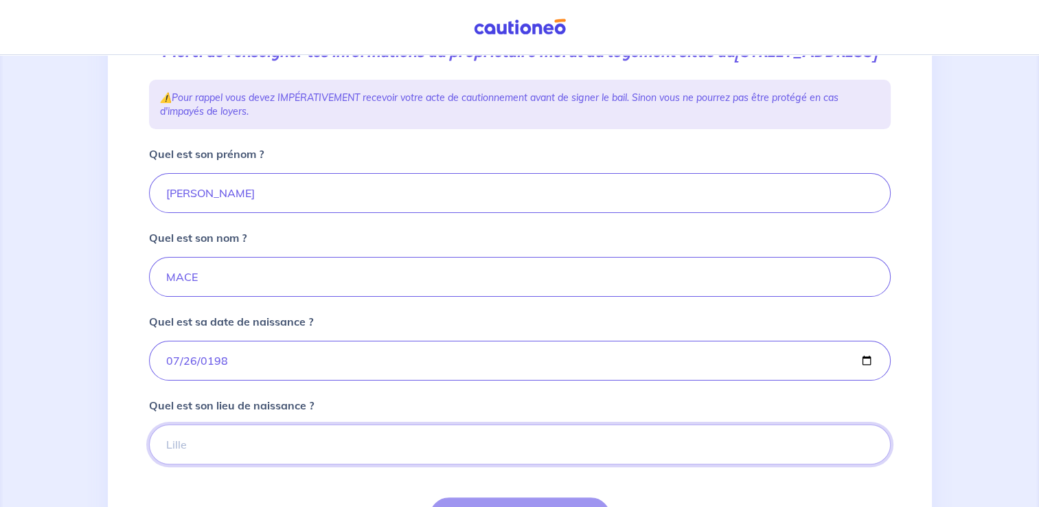
click at [253, 459] on input "Quel est son lieu de naissance ?" at bounding box center [519, 444] width 741 height 40
type input "Viriat"
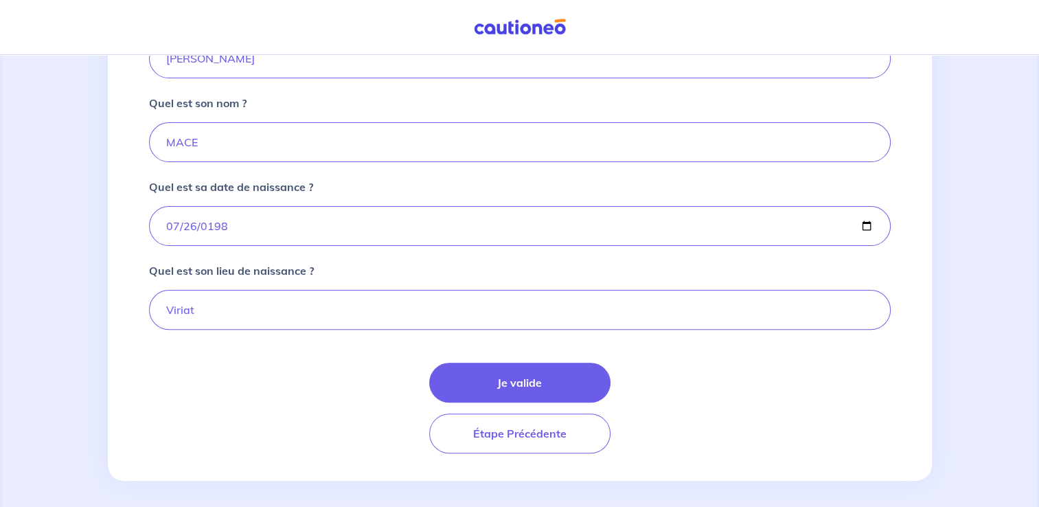
scroll to position [343, 0]
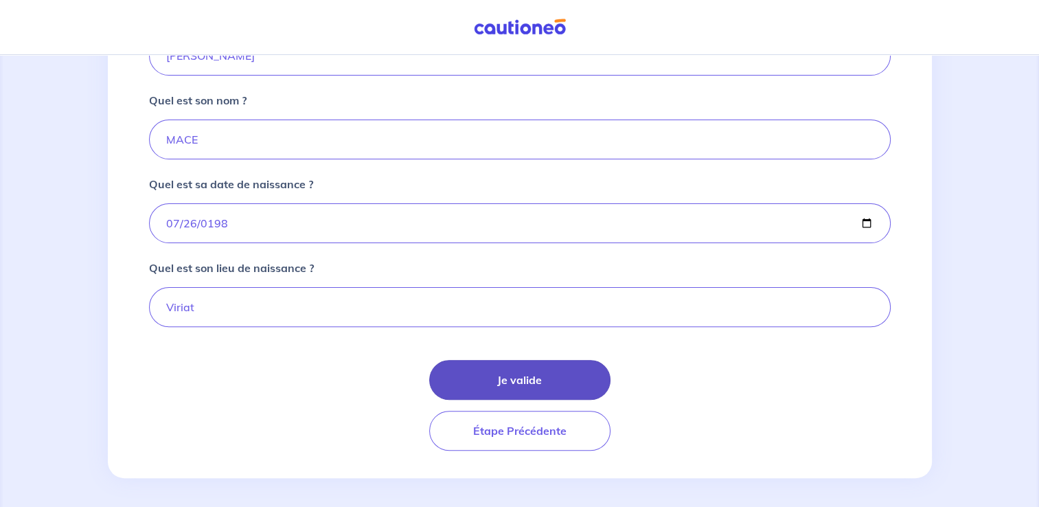
click at [516, 394] on button "Je valide" at bounding box center [519, 380] width 181 height 40
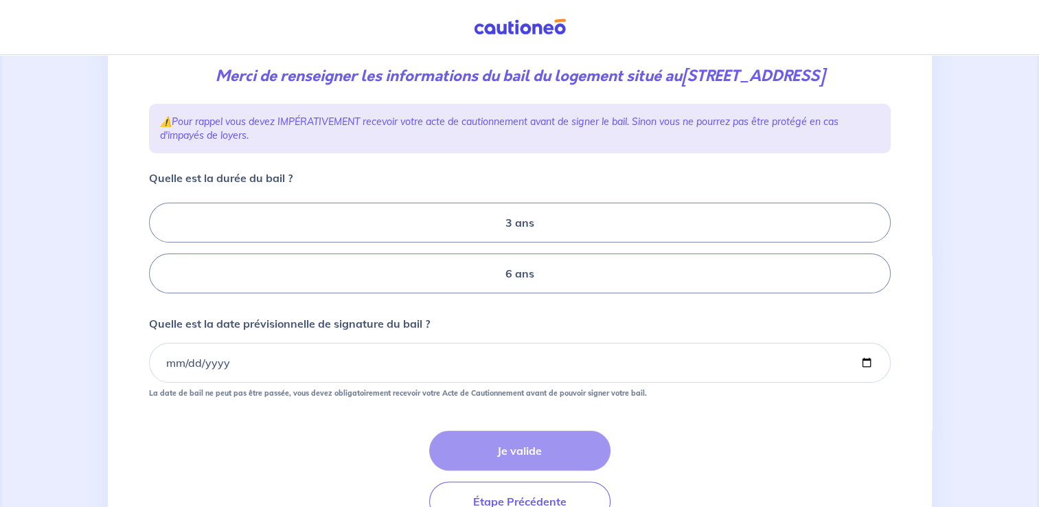
scroll to position [206, 0]
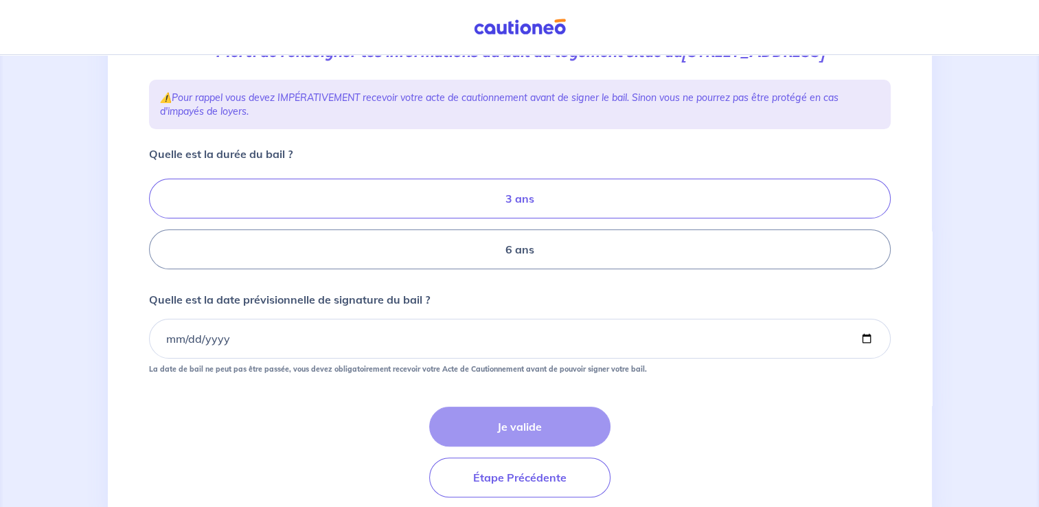
click at [500, 218] on label "3 ans" at bounding box center [519, 198] width 741 height 40
click at [158, 222] on input "3 ans" at bounding box center [153, 224] width 9 height 9
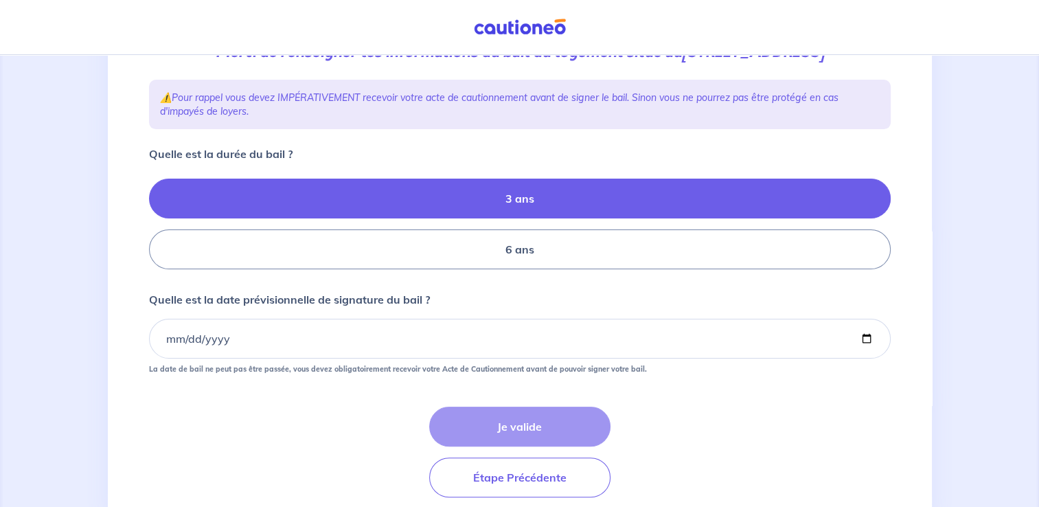
radio input "true"
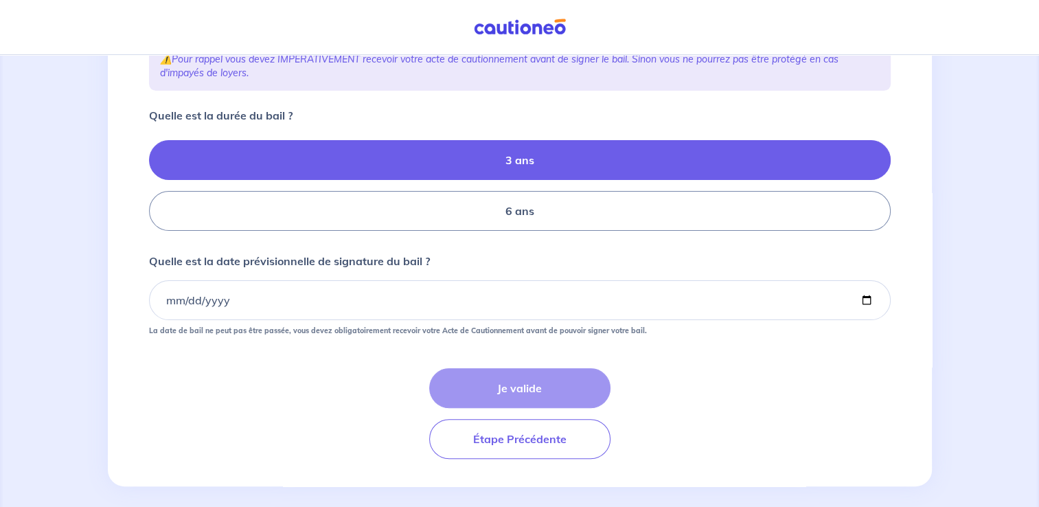
scroll to position [275, 0]
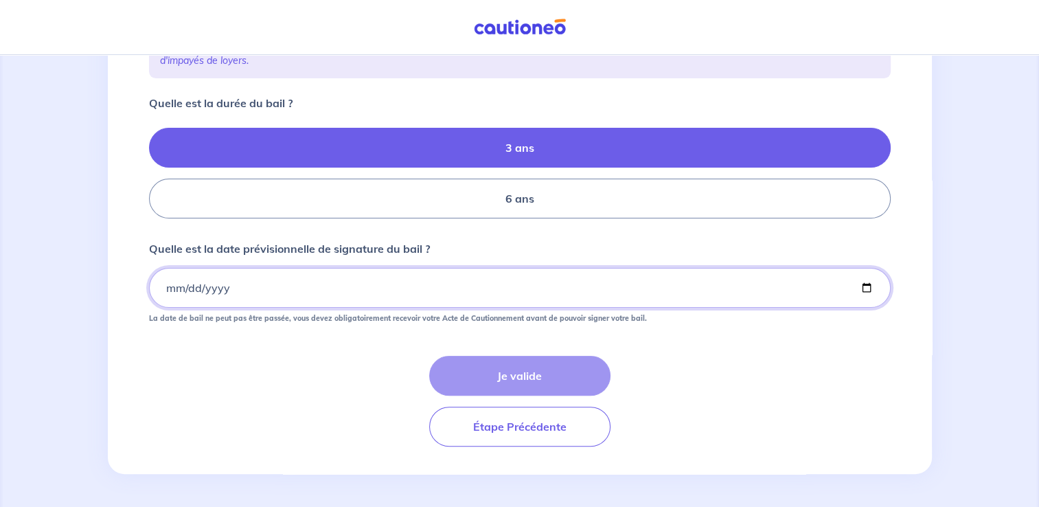
click at [253, 296] on input "Quelle est la date prévisionnelle de signature du bail ?" at bounding box center [519, 288] width 741 height 40
click at [170, 290] on input "Quelle est la date prévisionnelle de signature du bail ?" at bounding box center [519, 288] width 741 height 40
click at [231, 294] on input "Quelle est la date prévisionnelle de signature du bail ?" at bounding box center [519, 288] width 741 height 40
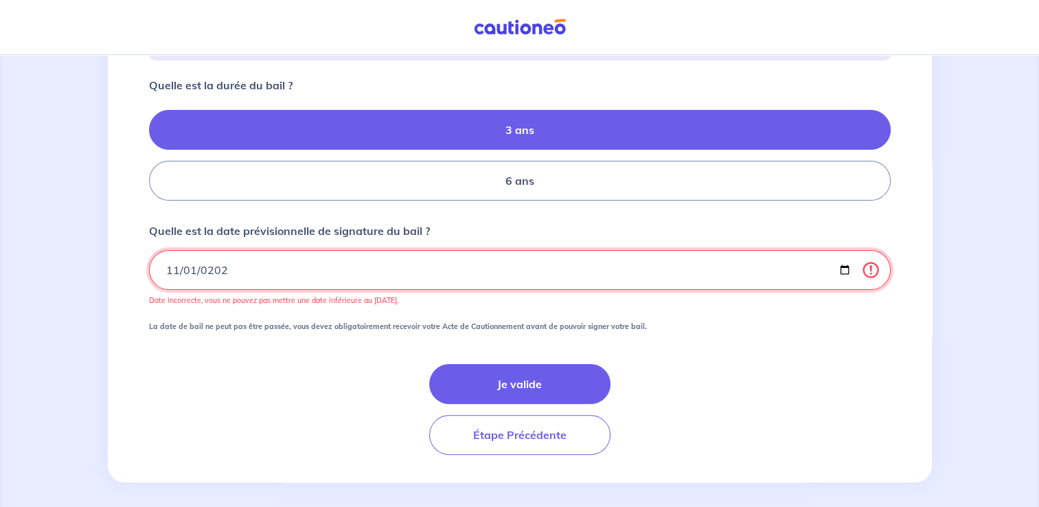
type input "[DATE]"
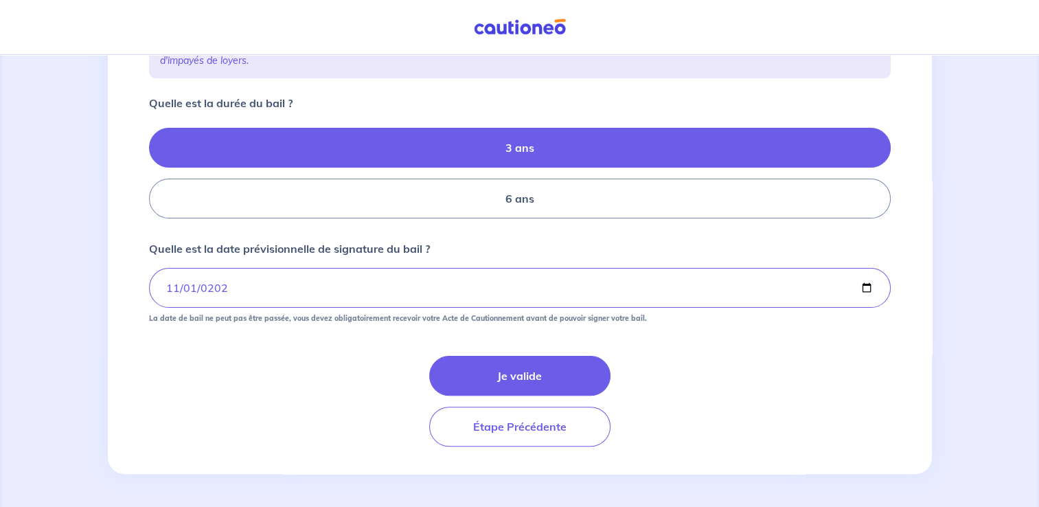
click at [263, 367] on div "Je valide Étape Précédente" at bounding box center [519, 401] width 741 height 91
drag, startPoint x: 233, startPoint y: 288, endPoint x: 194, endPoint y: 287, distance: 38.4
click at [194, 287] on input "[DATE]" at bounding box center [519, 288] width 741 height 40
click at [224, 290] on input "[DATE]" at bounding box center [519, 288] width 741 height 40
click at [872, 292] on input "[DATE]" at bounding box center [519, 288] width 741 height 40
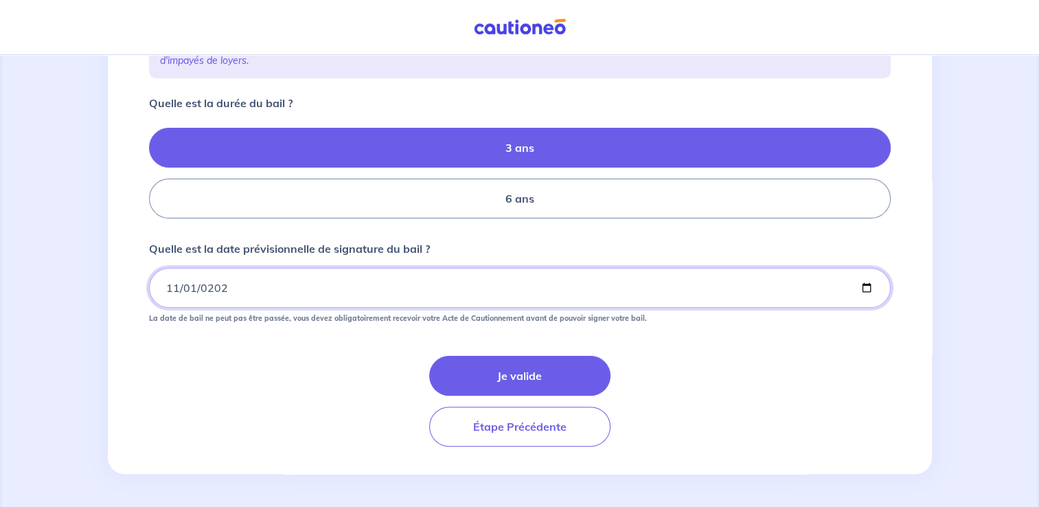
drag, startPoint x: 249, startPoint y: 294, endPoint x: 174, endPoint y: 294, distance: 74.8
click at [174, 294] on input "[DATE]" at bounding box center [519, 288] width 741 height 40
click at [235, 294] on input "[DATE]" at bounding box center [519, 288] width 741 height 40
drag, startPoint x: 236, startPoint y: 290, endPoint x: 220, endPoint y: 292, distance: 16.6
click at [233, 290] on input "[DATE]" at bounding box center [519, 288] width 741 height 40
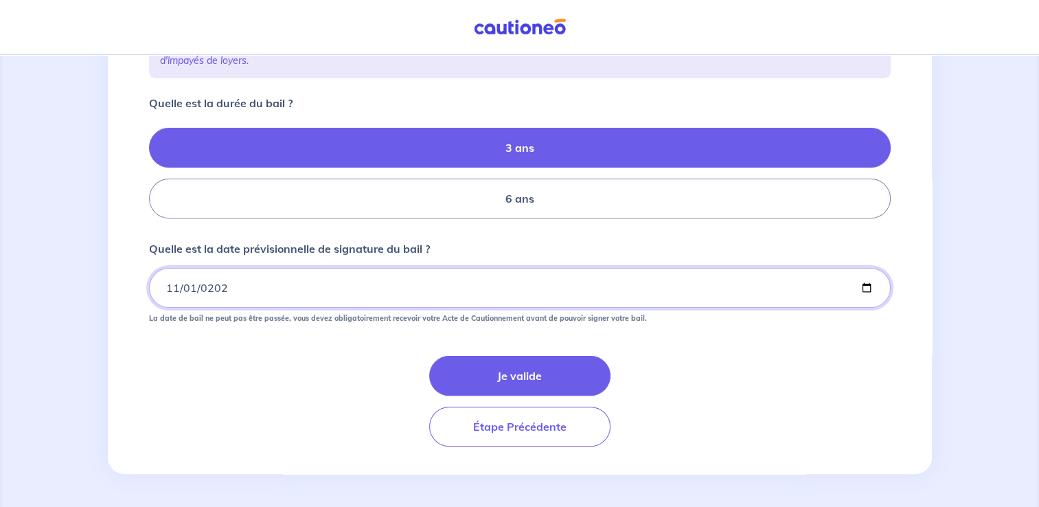
click at [220, 292] on input "[DATE]" at bounding box center [519, 288] width 741 height 40
click at [194, 289] on input "Quelle est la date prévisionnelle de signature du bail ?" at bounding box center [519, 288] width 741 height 40
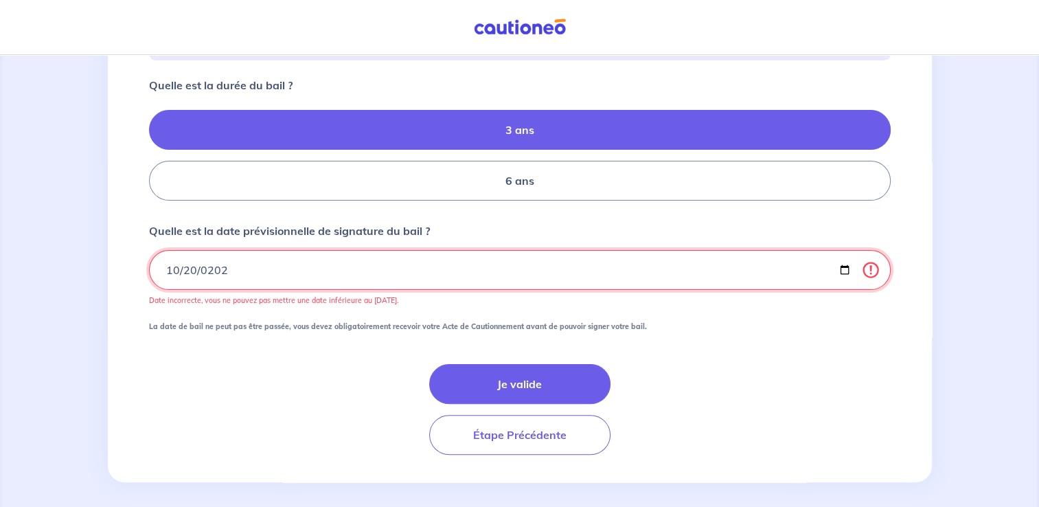
type input "[DATE]"
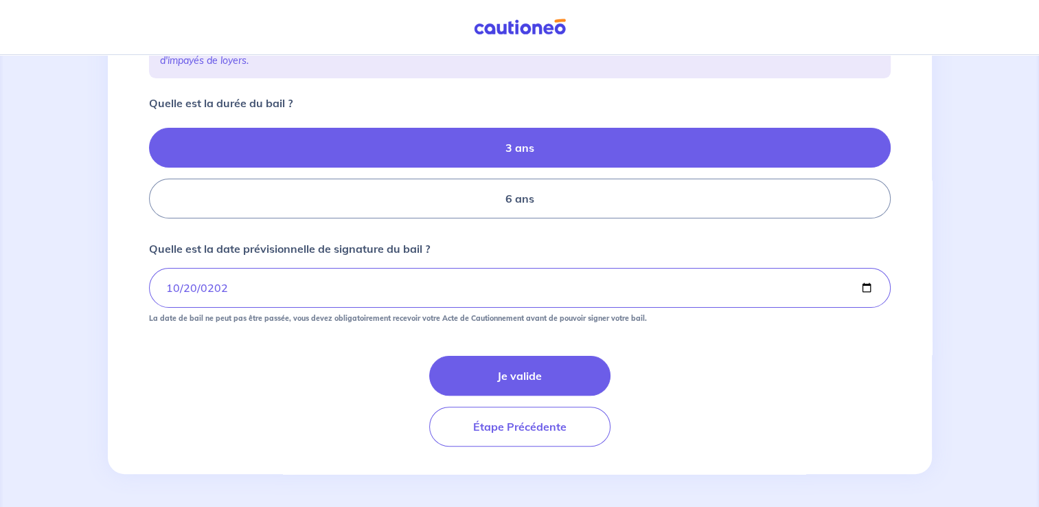
click at [187, 344] on form "Quelle est la durée du bail ? 3 ans 6 ans Quelle est la date prévisionnelle de …" at bounding box center [519, 270] width 741 height 351
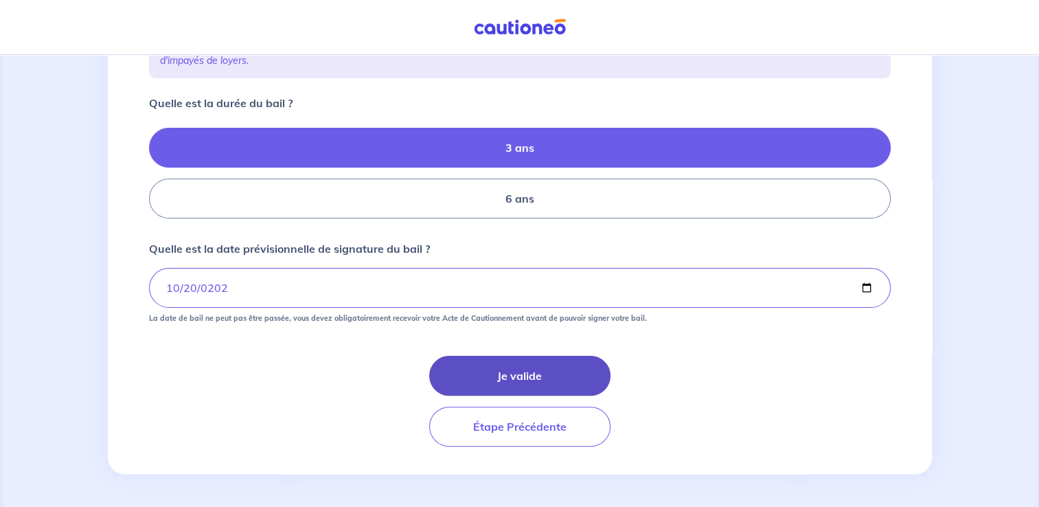
click at [516, 378] on button "Je valide" at bounding box center [519, 376] width 181 height 40
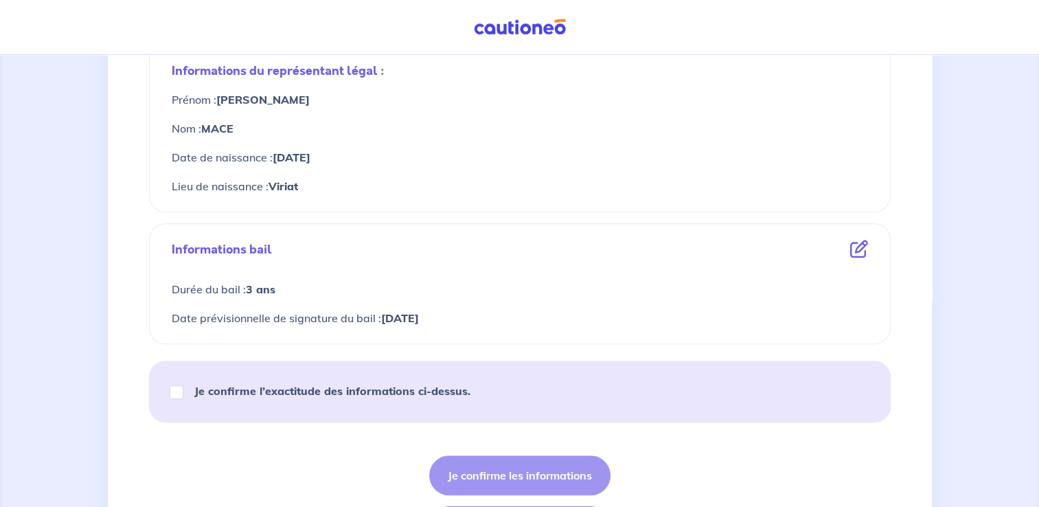
scroll to position [686, 0]
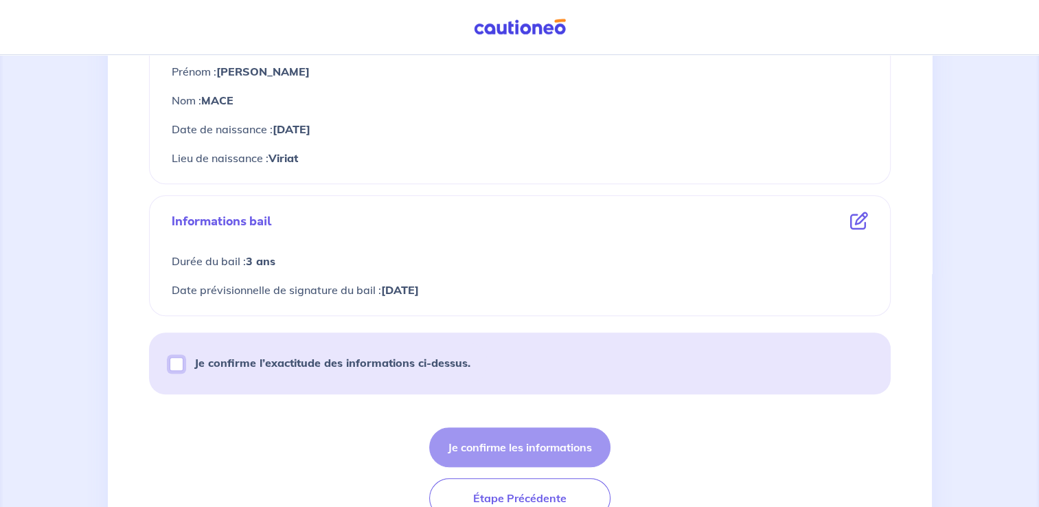
click at [178, 366] on input "Je confirme l’exactitude des informations ci-dessus." at bounding box center [177, 364] width 14 height 14
checkbox input "true"
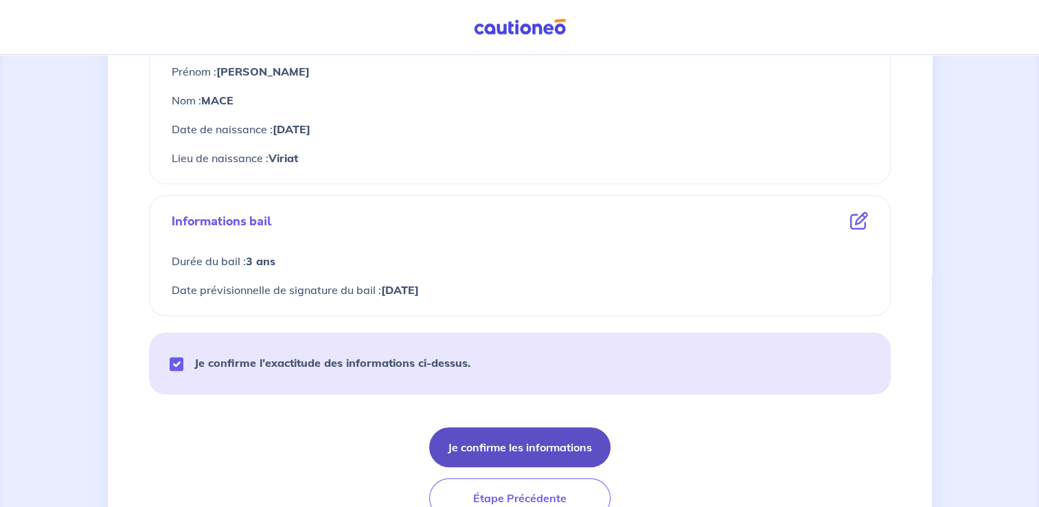
click at [465, 444] on button "Je confirme les informations" at bounding box center [519, 447] width 181 height 40
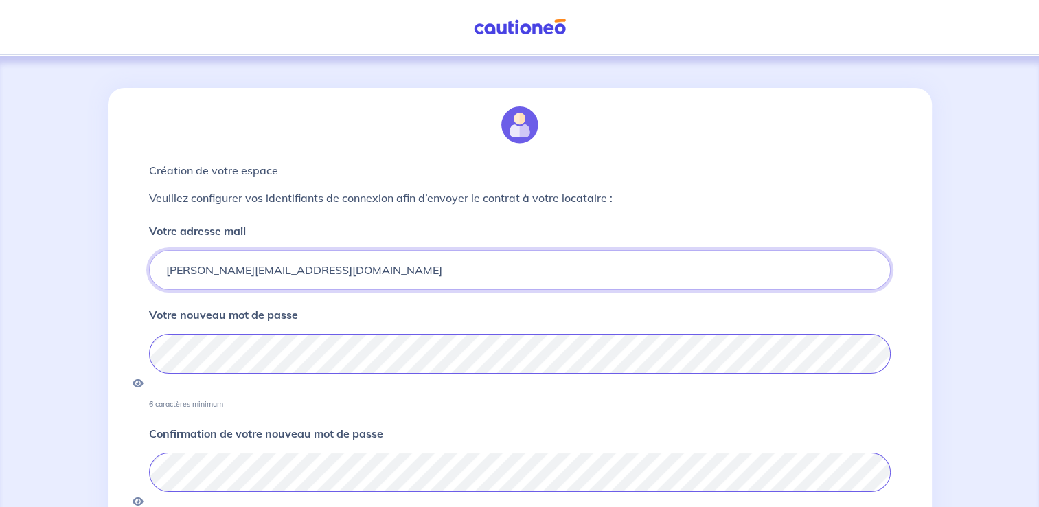
drag, startPoint x: 184, startPoint y: 266, endPoint x: 193, endPoint y: 281, distance: 17.5
click at [184, 266] on input "[PERSON_NAME][EMAIL_ADDRESS][DOMAIN_NAME]" at bounding box center [519, 270] width 741 height 40
type input "[PERSON_NAME][EMAIL_ADDRESS][DOMAIN_NAME]"
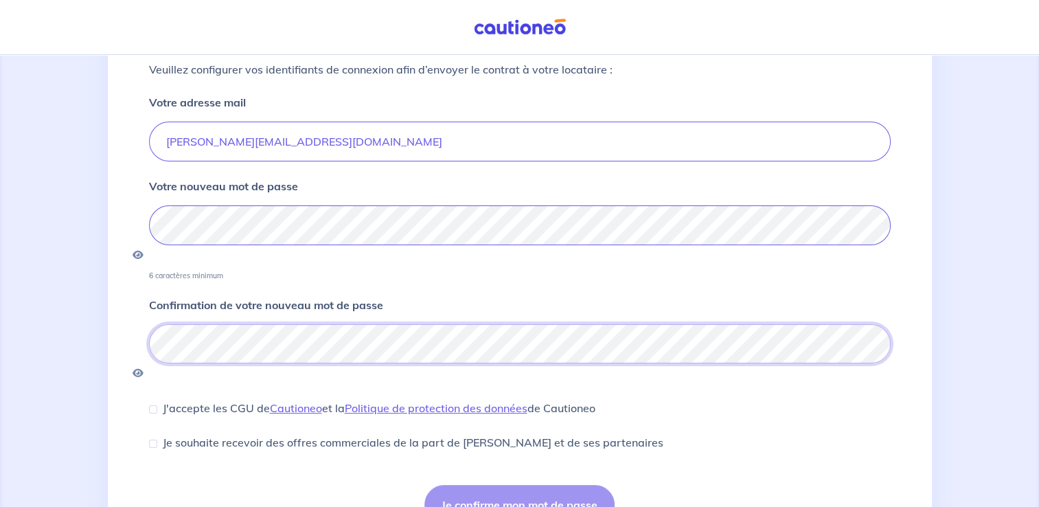
scroll to position [166, 0]
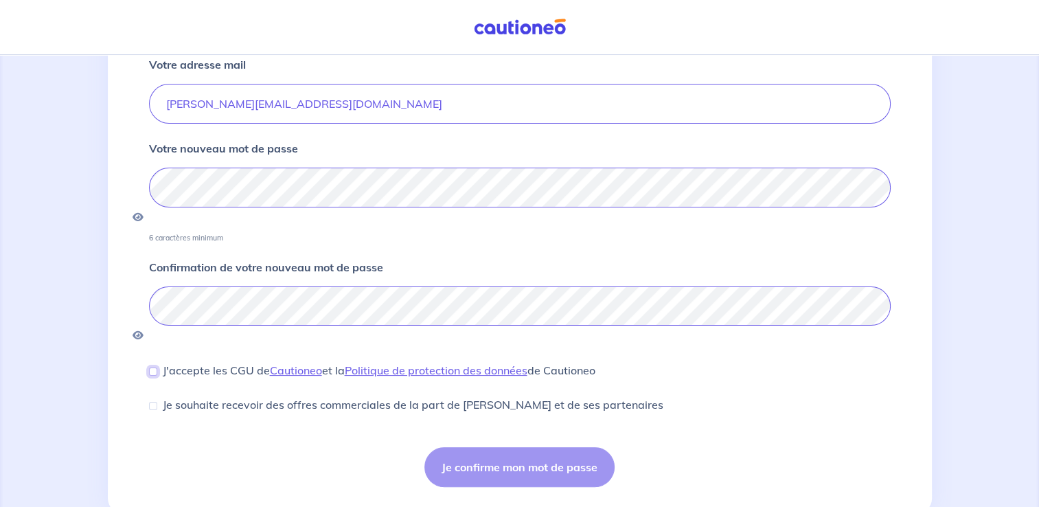
click at [152, 367] on input "J'accepte les CGU de [PERSON_NAME] et la Politique de protection des données de…" at bounding box center [153, 371] width 8 height 8
checkbox input "true"
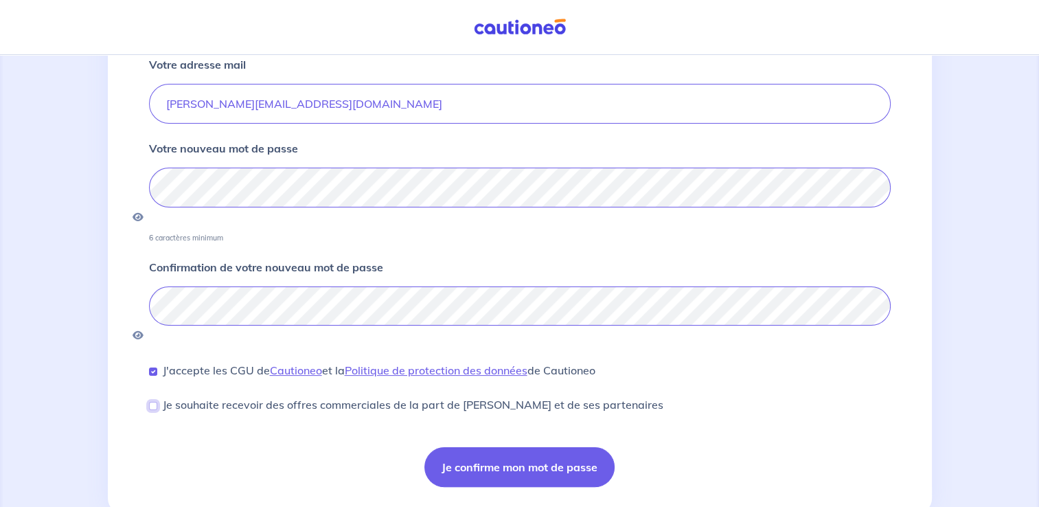
click at [154, 402] on input "Je souhaite recevoir des offres commerciales de la part de [PERSON_NAME] et de …" at bounding box center [153, 406] width 8 height 8
checkbox input "false"
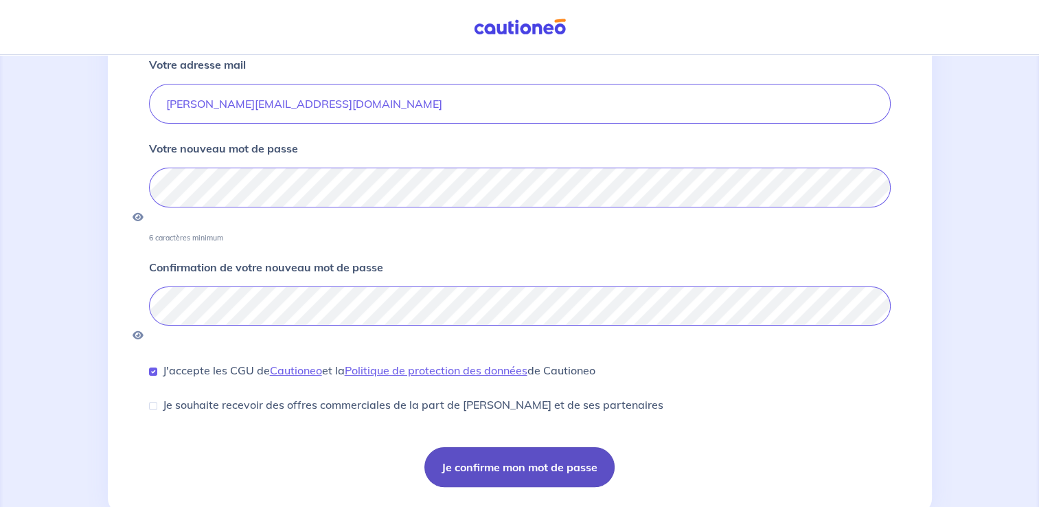
click at [470, 447] on button "Je confirme mon mot de passe" at bounding box center [519, 467] width 190 height 40
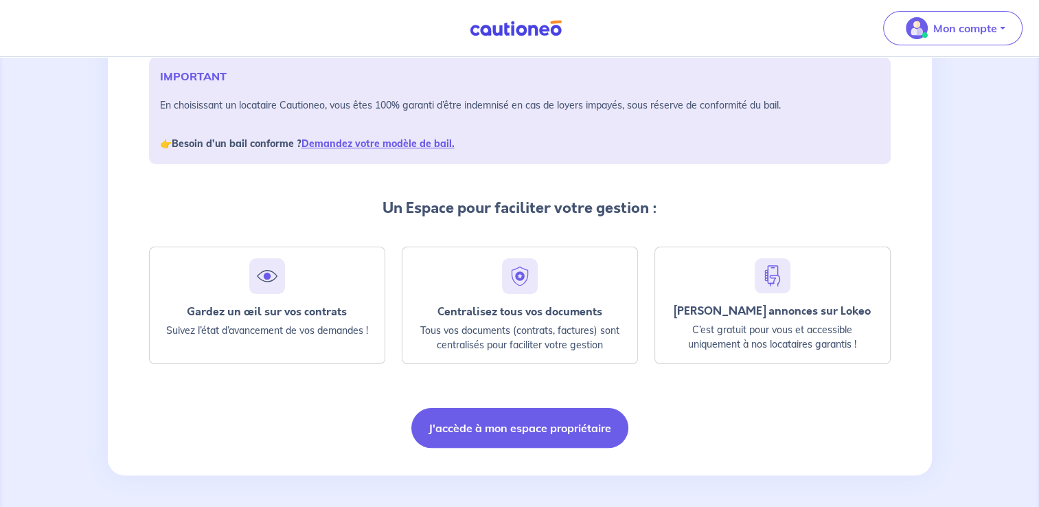
scroll to position [206, 0]
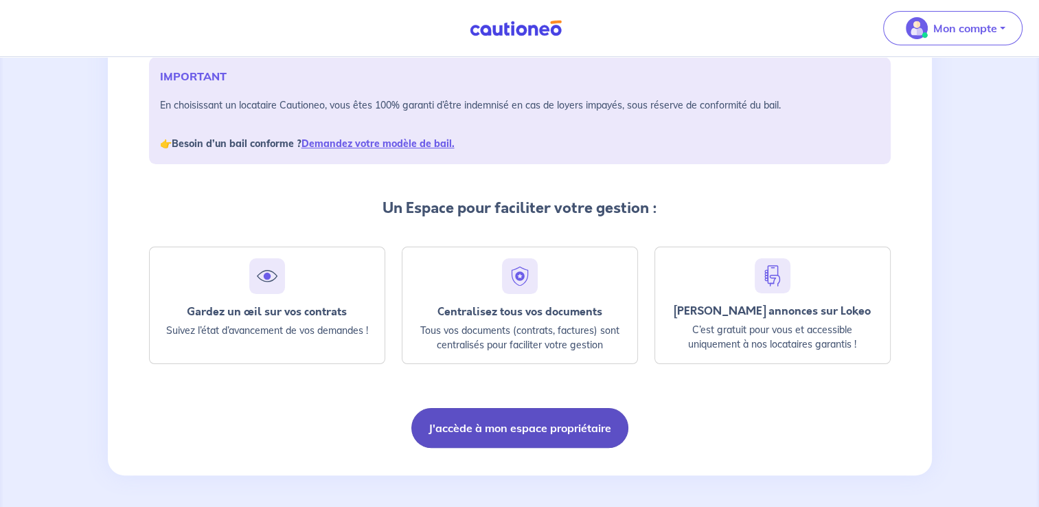
click at [570, 427] on button "J'accède à mon espace propriétaire" at bounding box center [519, 428] width 217 height 40
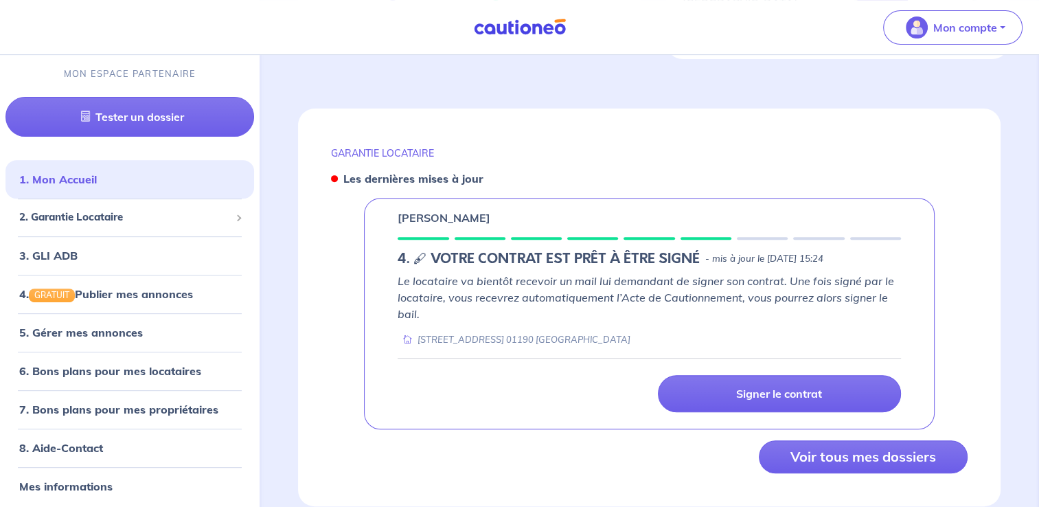
scroll to position [529, 0]
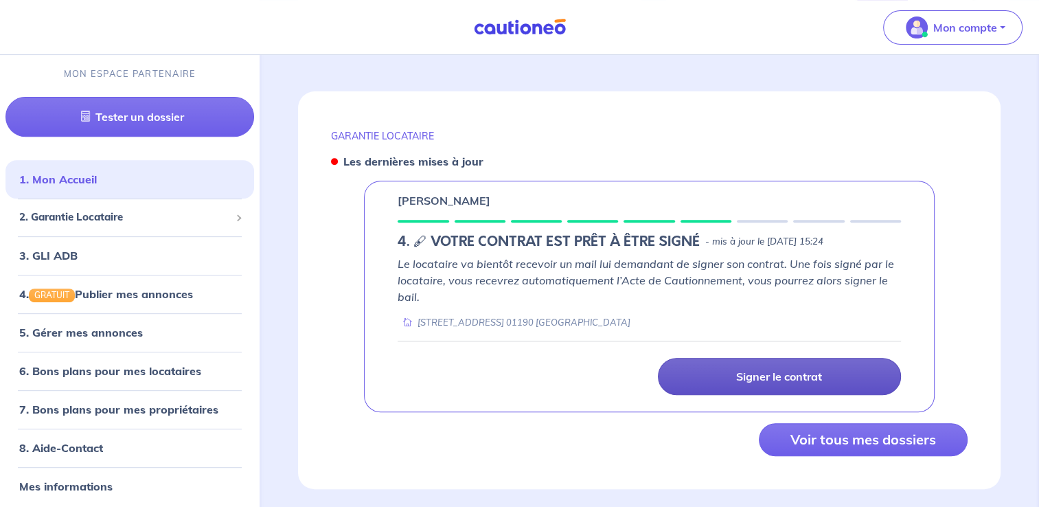
click at [757, 369] on p "Signer le contrat" at bounding box center [779, 376] width 86 height 14
click at [747, 369] on p "Signer le contrat" at bounding box center [779, 376] width 86 height 14
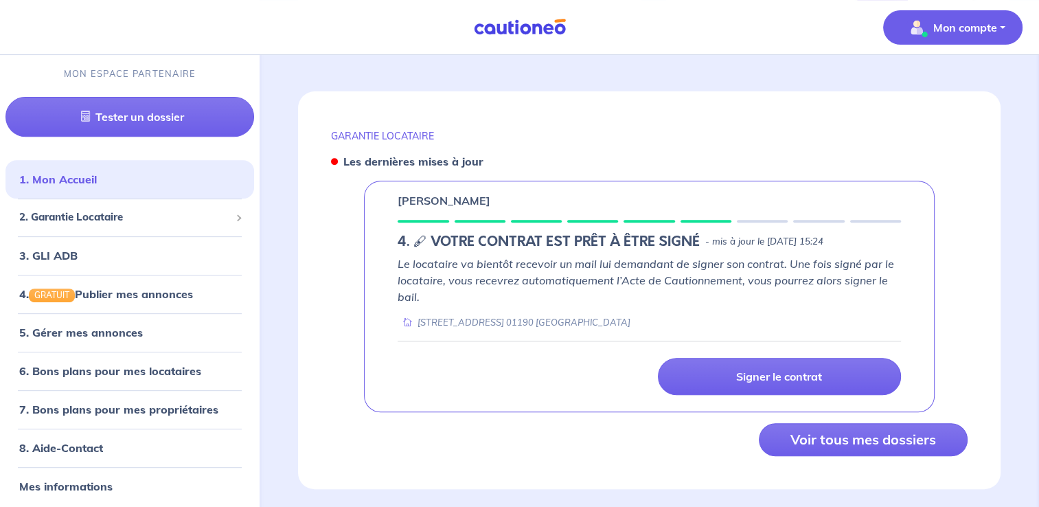
click at [995, 33] on p "Mon compte" at bounding box center [965, 27] width 64 height 16
click at [995, 34] on p "Mon compte" at bounding box center [965, 27] width 64 height 16
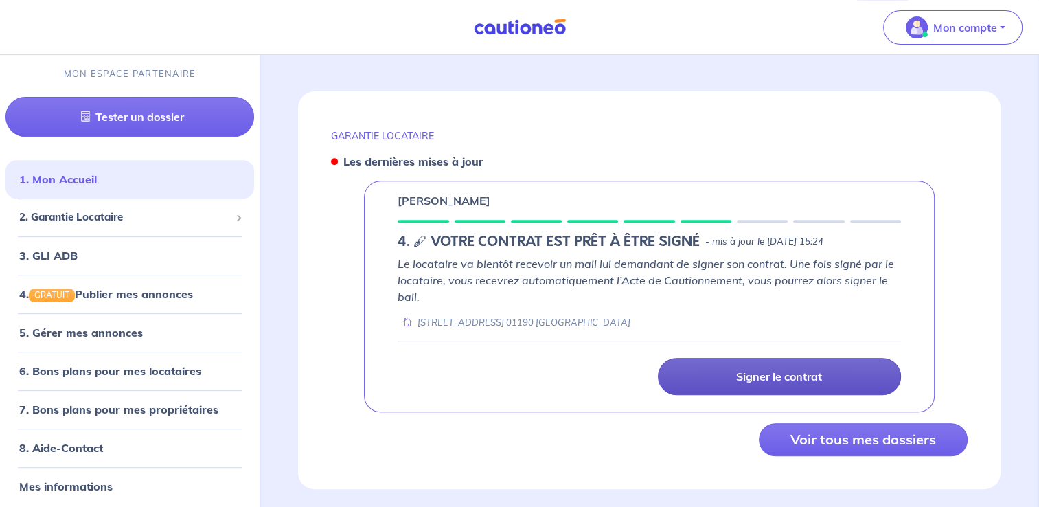
click at [794, 369] on p "Signer le contrat" at bounding box center [779, 376] width 86 height 14
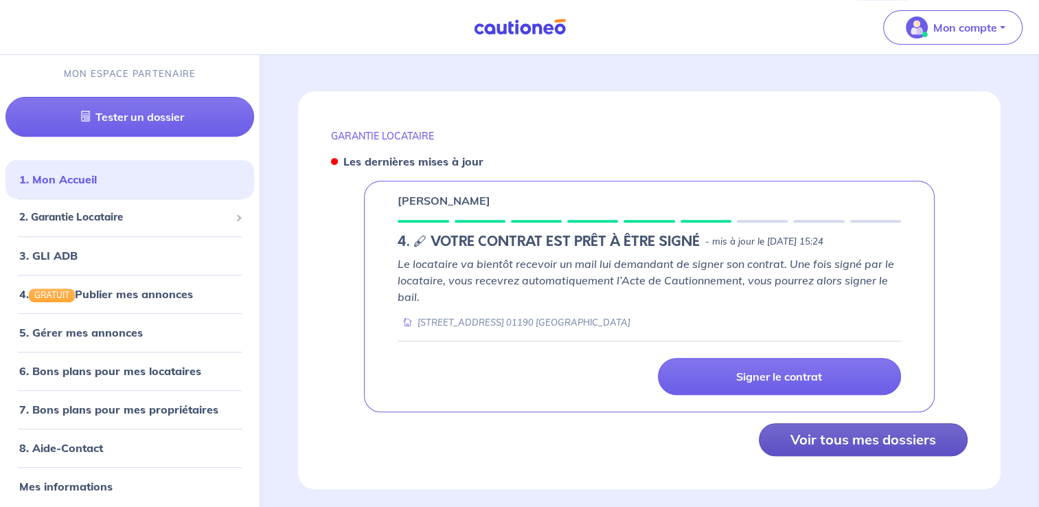
click at [831, 423] on button "Voir tous mes dossiers" at bounding box center [863, 439] width 209 height 33
click at [869, 423] on button "Voir tous mes dossiers" at bounding box center [863, 439] width 209 height 33
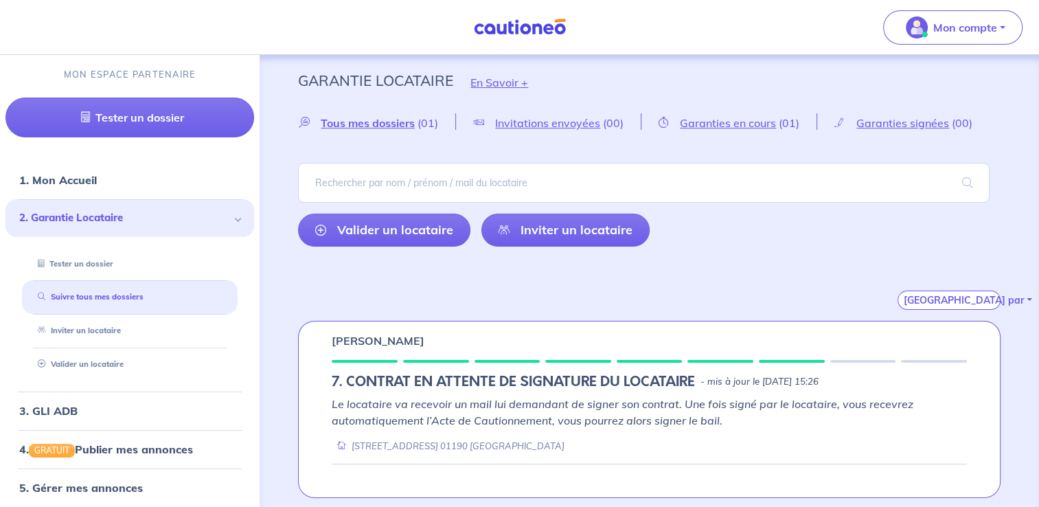
scroll to position [4, 0]
click at [732, 124] on span "Garanties en cours" at bounding box center [728, 122] width 96 height 14
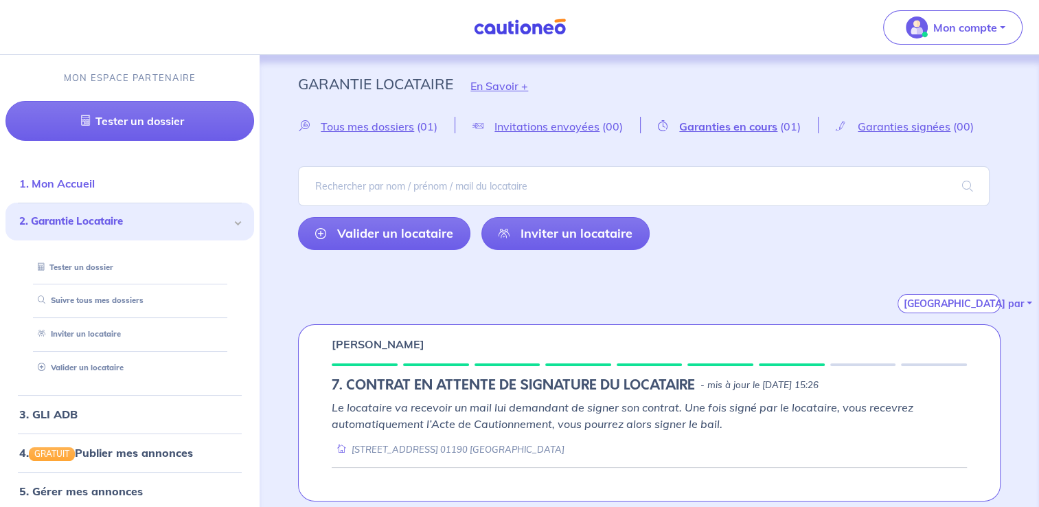
click at [84, 185] on link "1. Mon Accueil" at bounding box center [57, 183] width 76 height 14
